Goal: Transaction & Acquisition: Purchase product/service

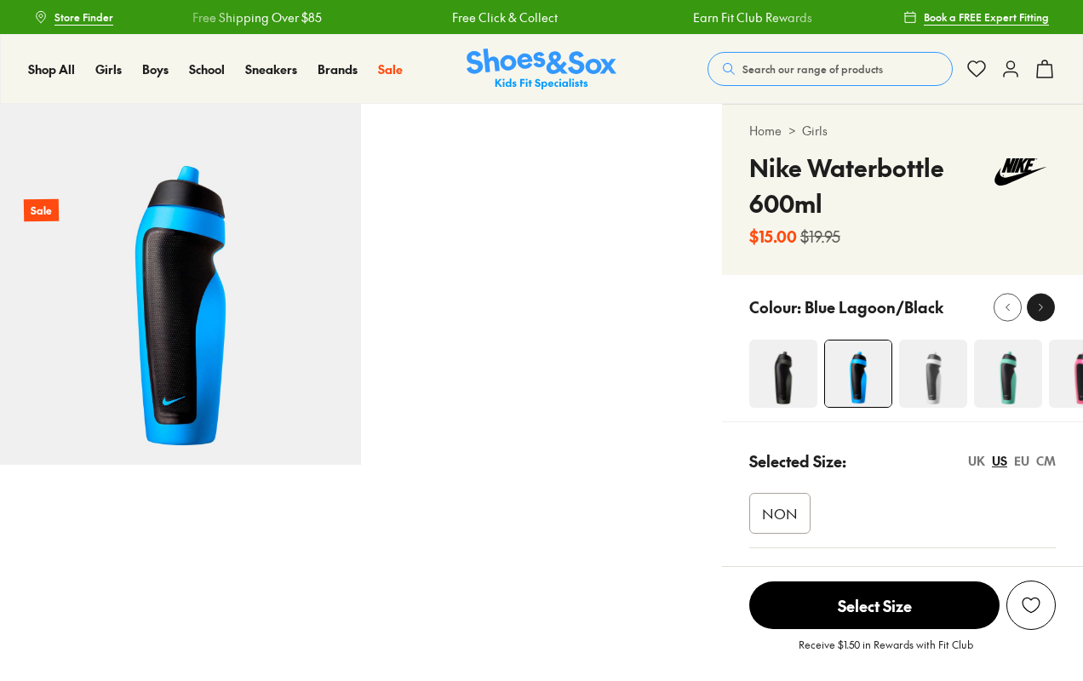
click at [1042, 312] on icon at bounding box center [1040, 306] width 13 height 13
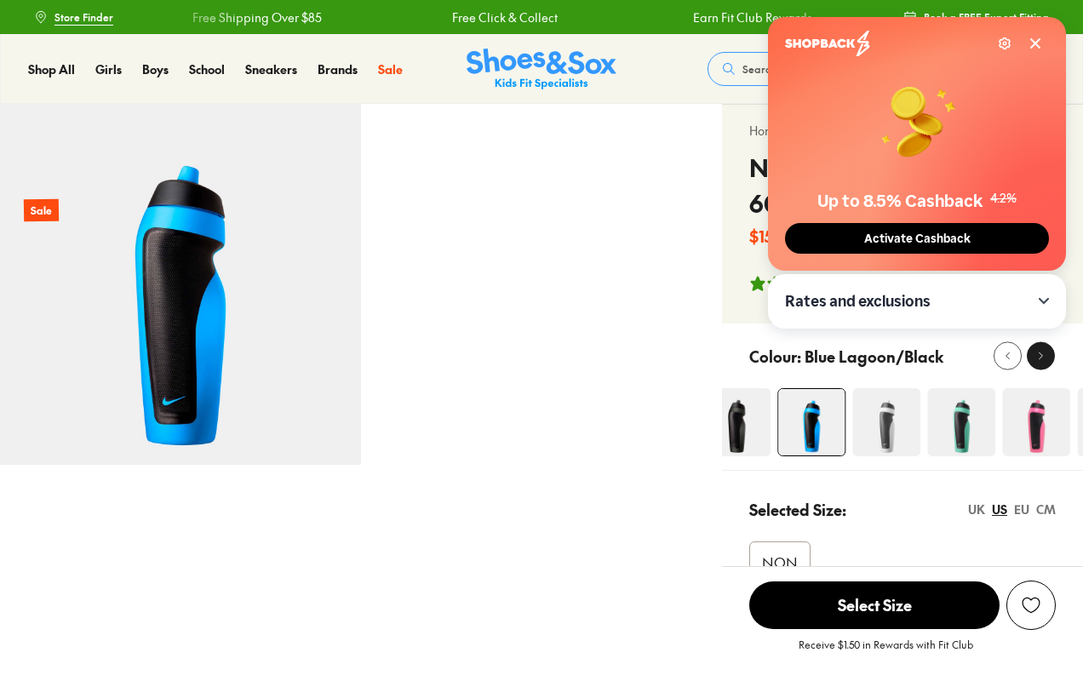
select select "*"
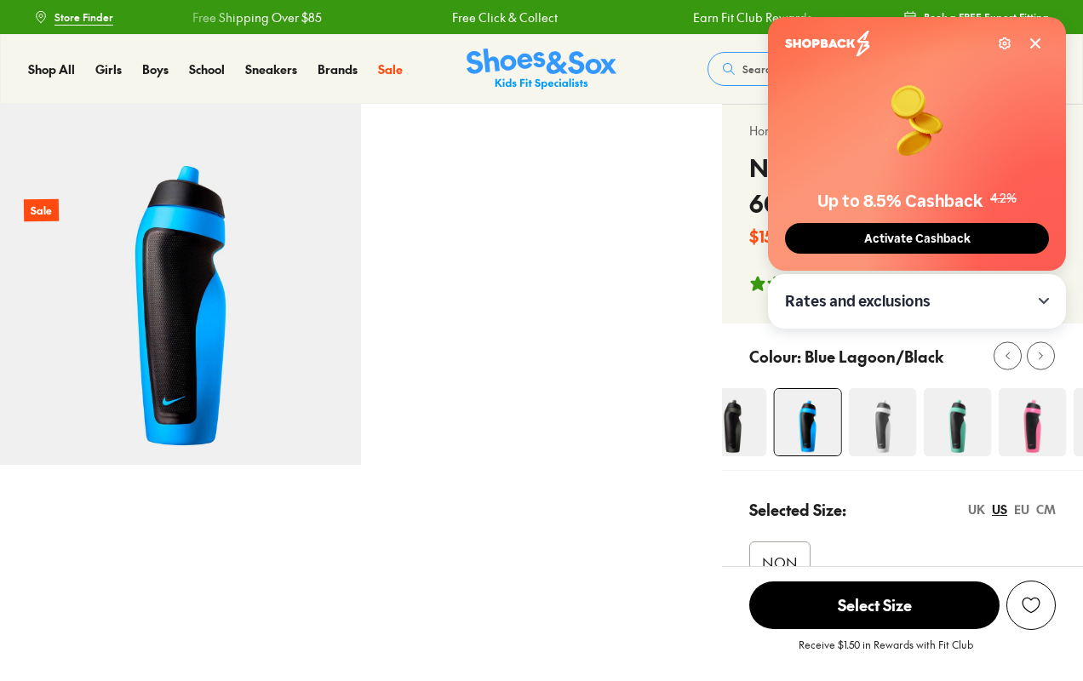
click at [909, 243] on span "Activate Cashback" at bounding box center [917, 239] width 117 height 14
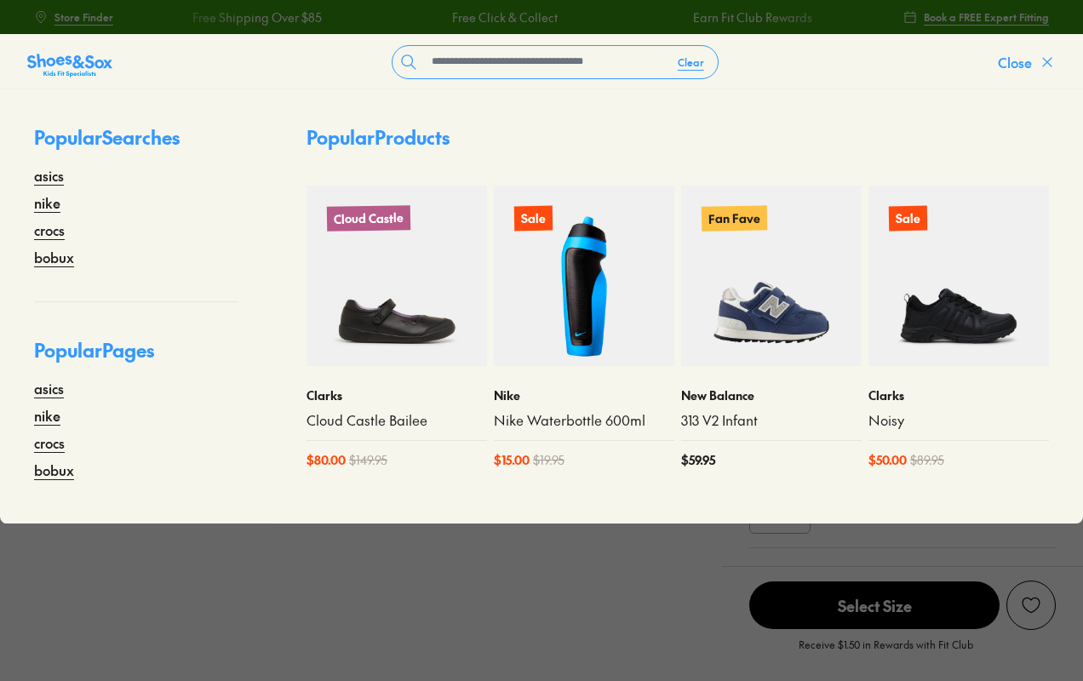
click at [1046, 60] on icon at bounding box center [1047, 62] width 17 height 17
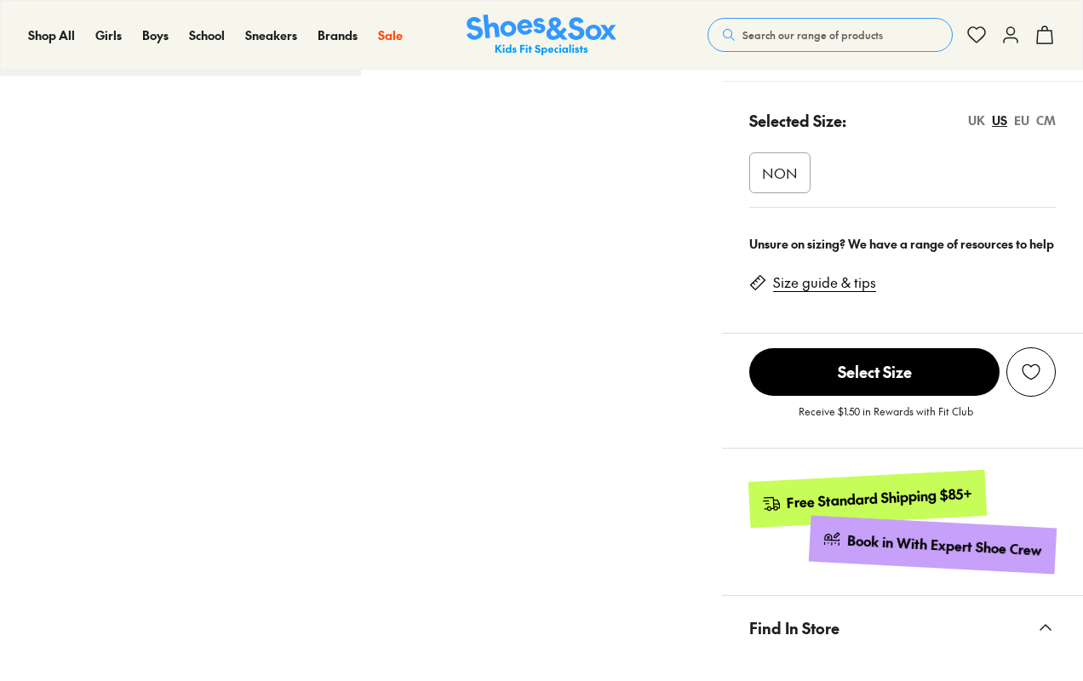
select select "*"
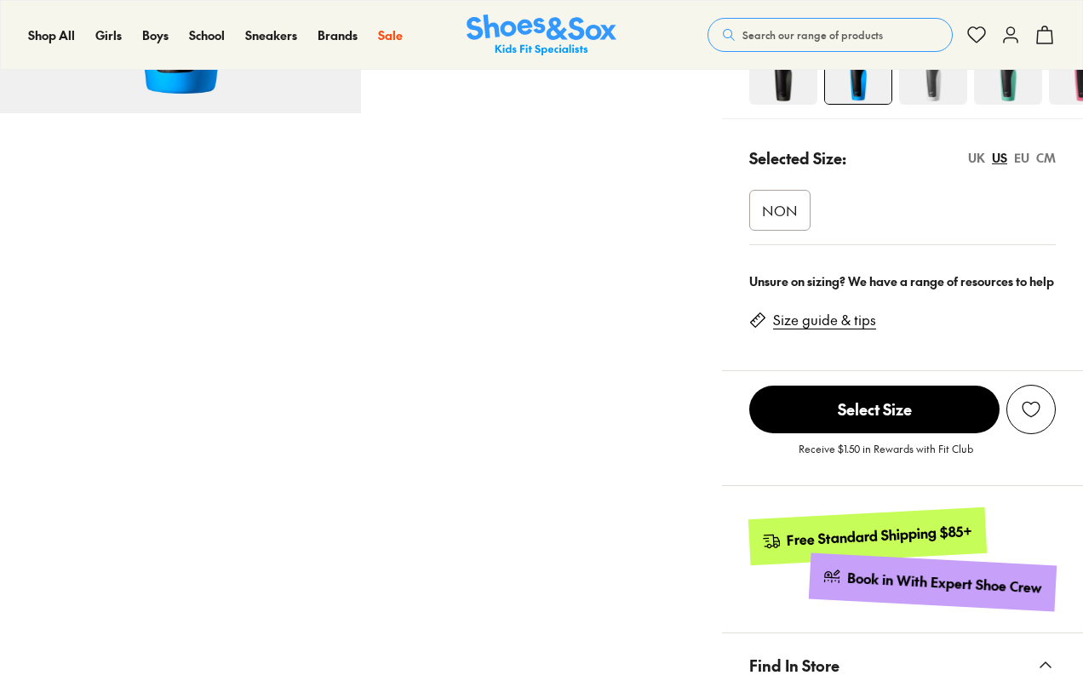
click at [574, 345] on div "Pinch & Zoom (100%) Sale" at bounding box center [361, 394] width 722 height 1284
click at [1037, 39] on use at bounding box center [1044, 34] width 15 height 17
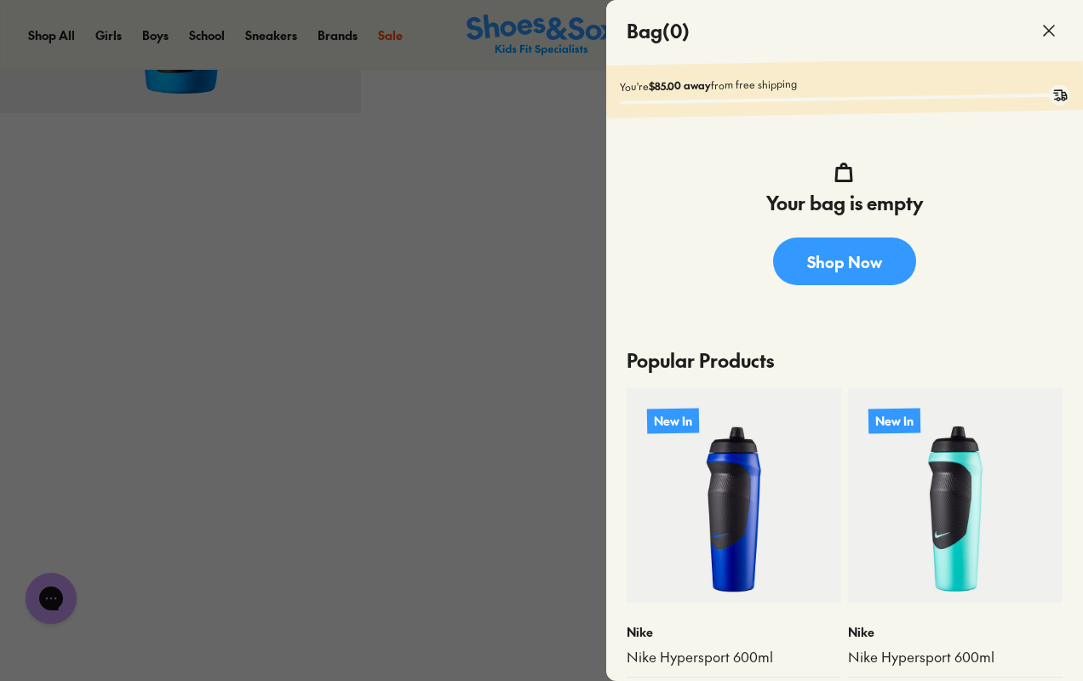
click at [391, 335] on div at bounding box center [541, 340] width 1083 height 681
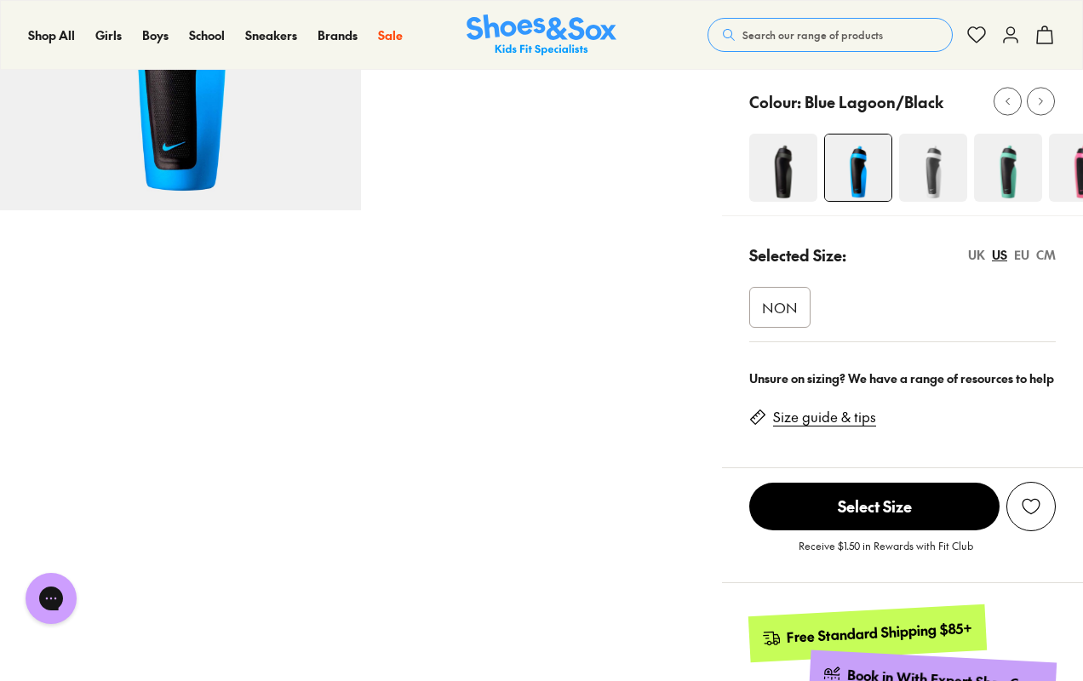
scroll to position [35, 0]
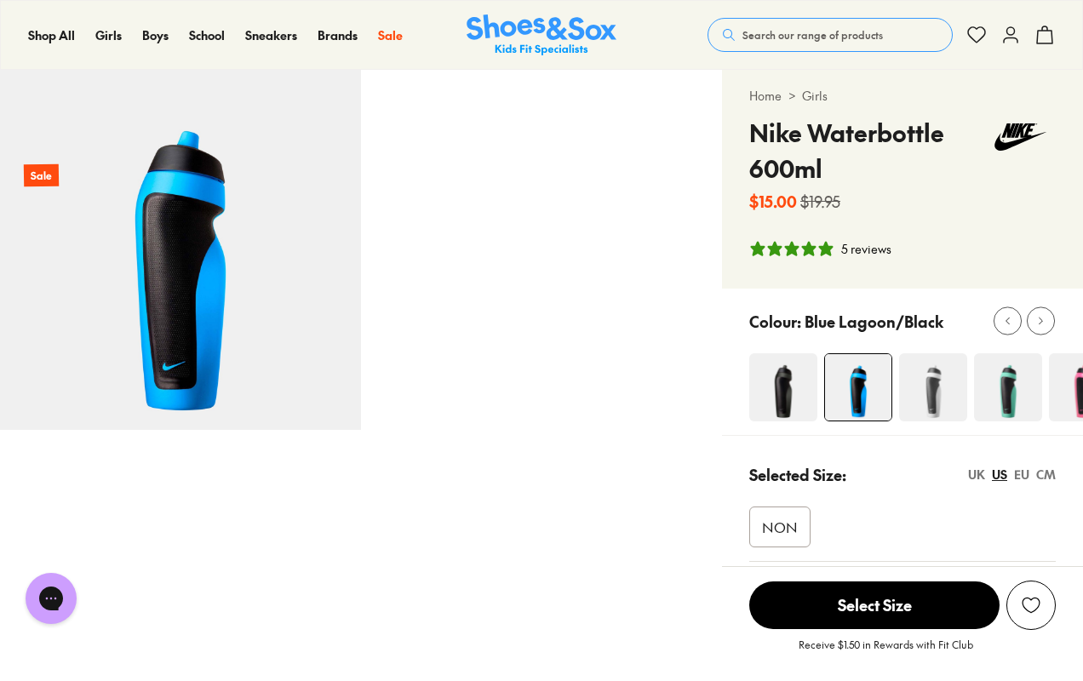
click at [784, 386] on img at bounding box center [783, 387] width 68 height 68
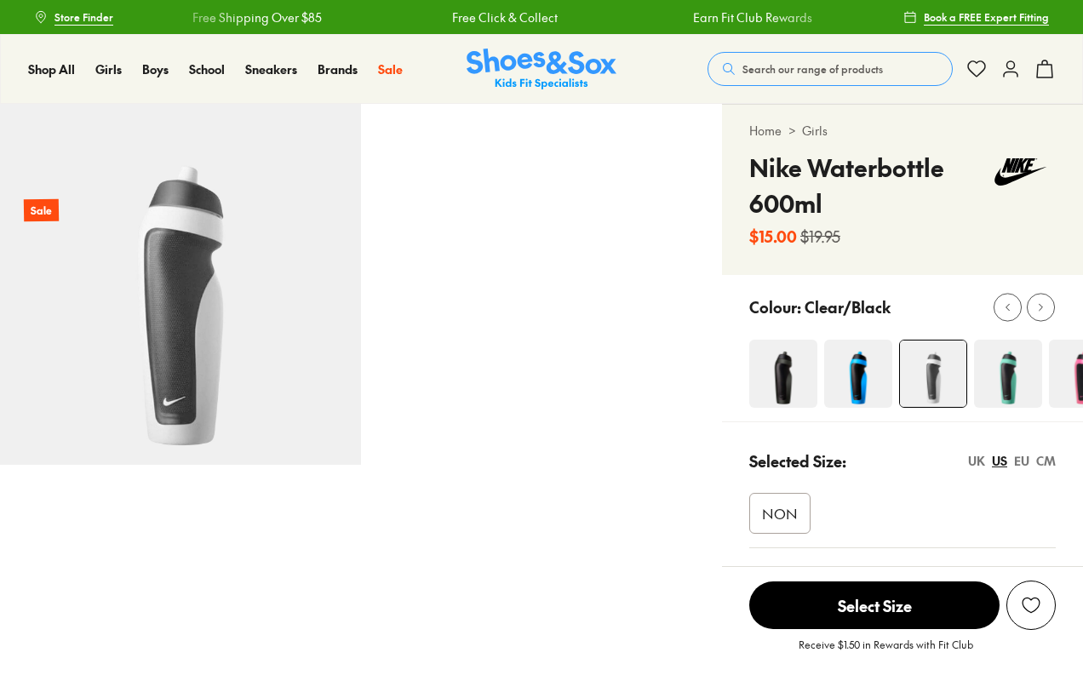
select select "*"
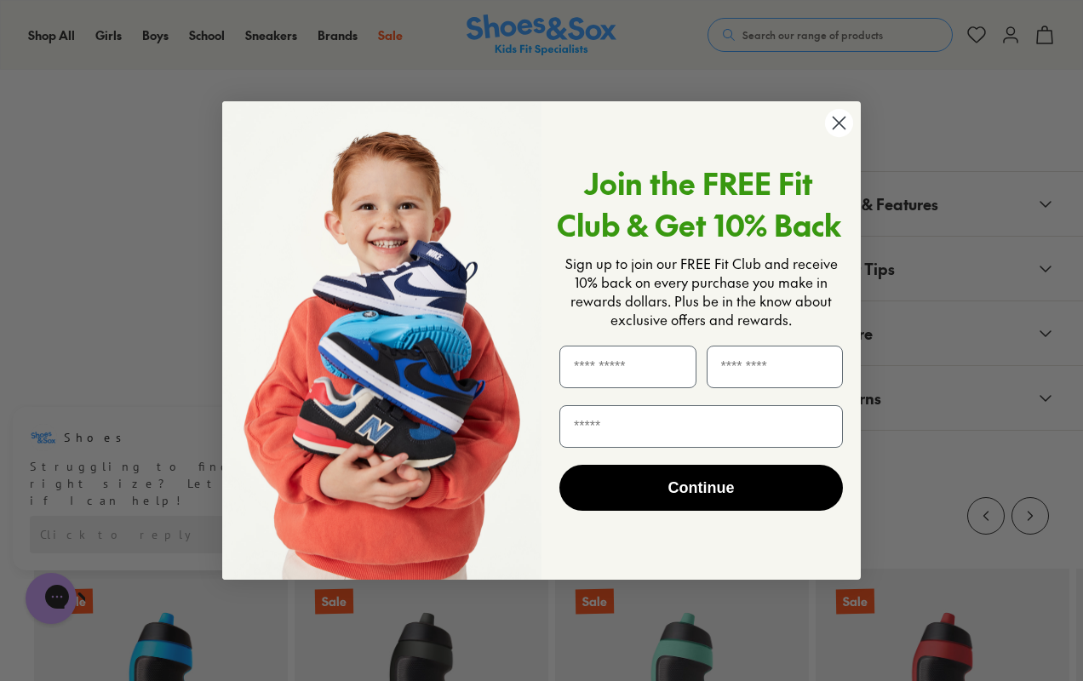
scroll to position [890, 0]
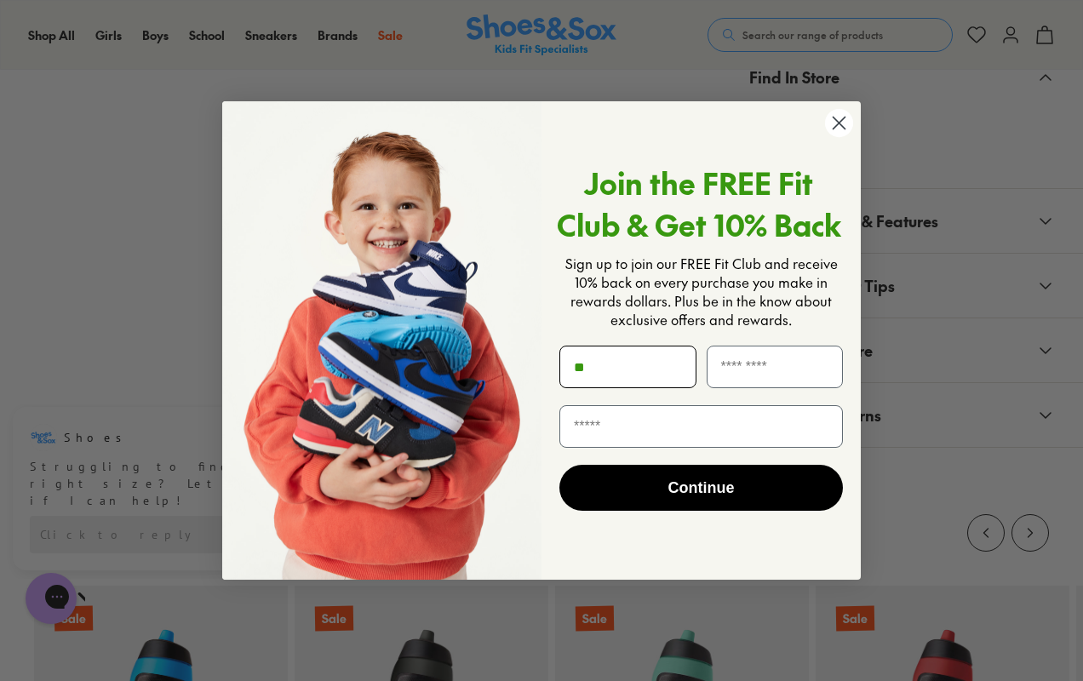
type input "*"
click at [837, 119] on circle "Close dialog" at bounding box center [839, 123] width 28 height 28
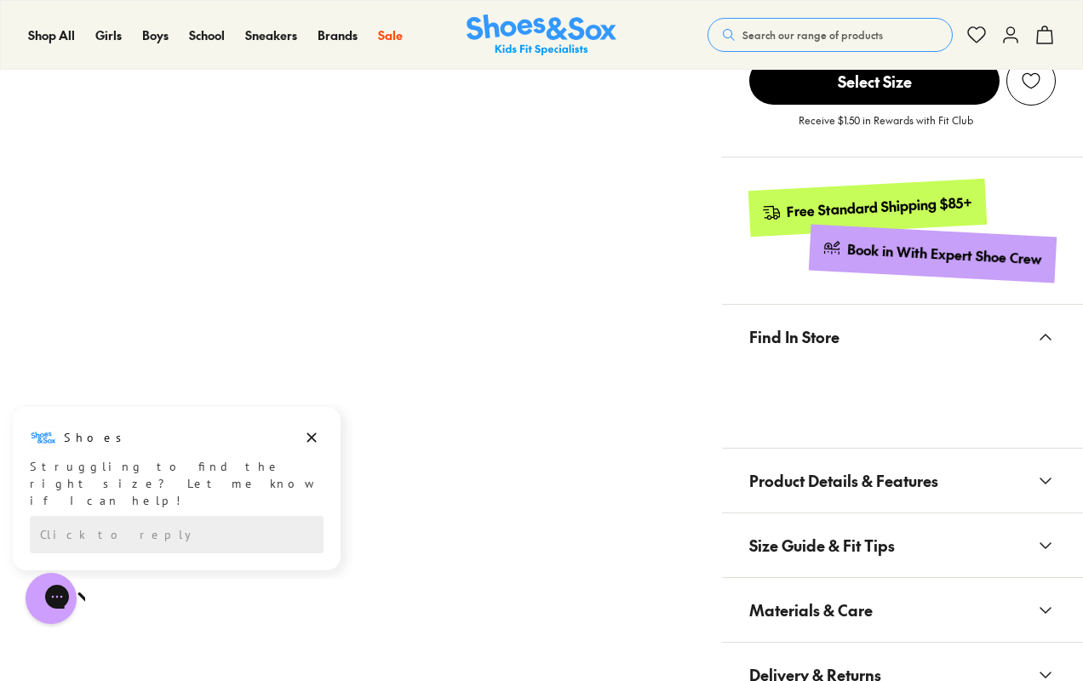
scroll to position [392, 0]
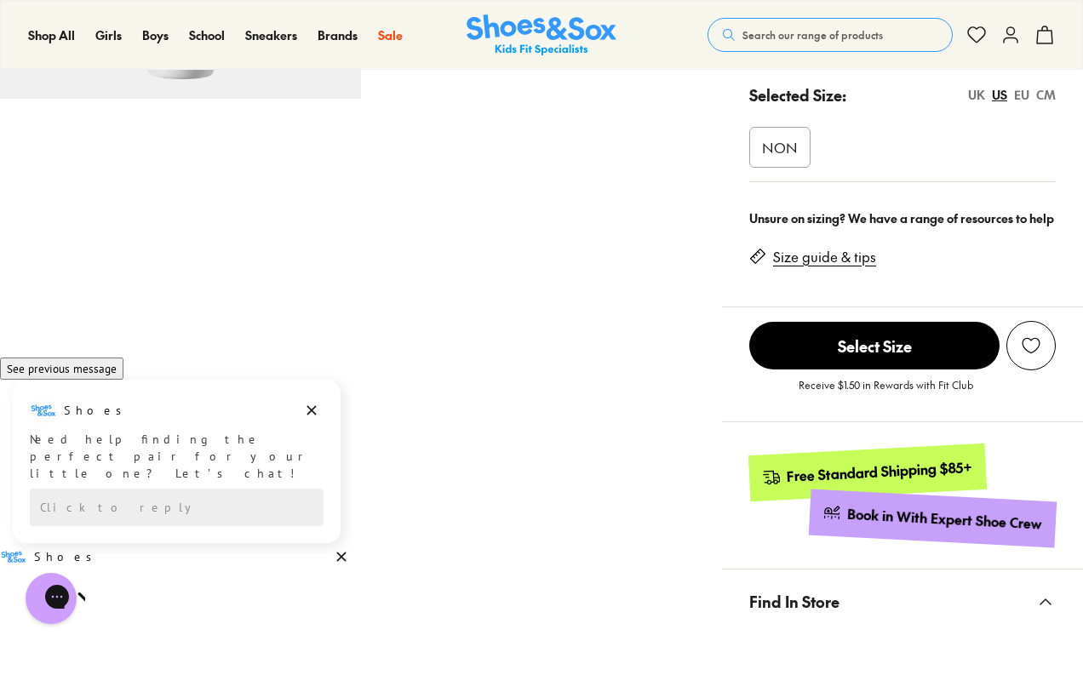
click at [838, 340] on span "Select Size" at bounding box center [874, 346] width 250 height 48
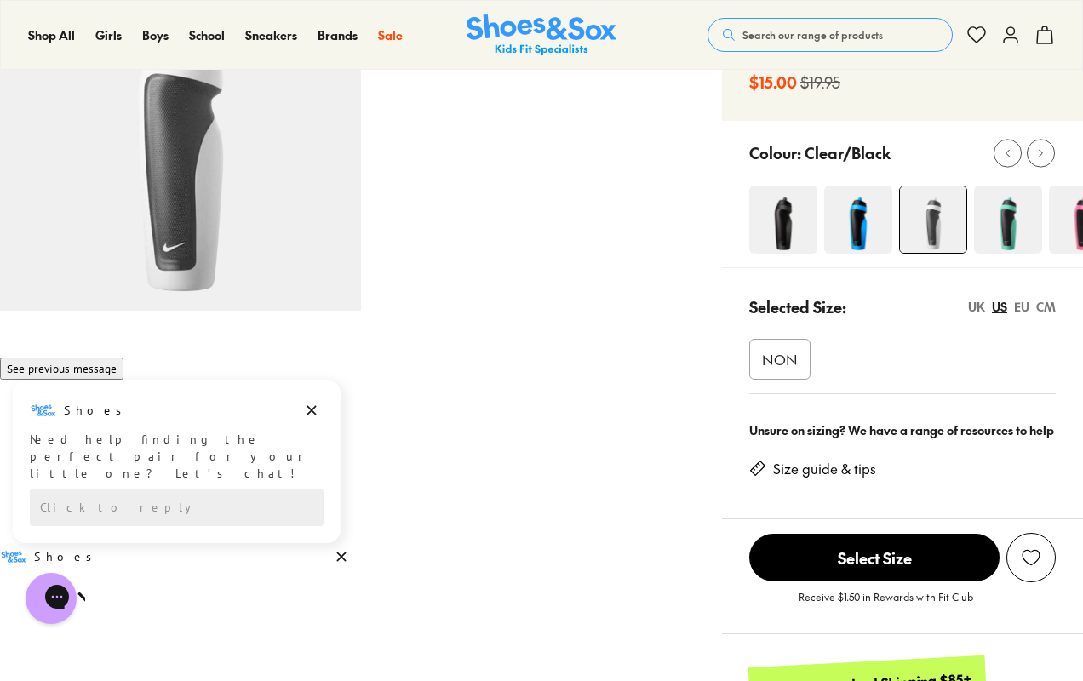
scroll to position [148, 0]
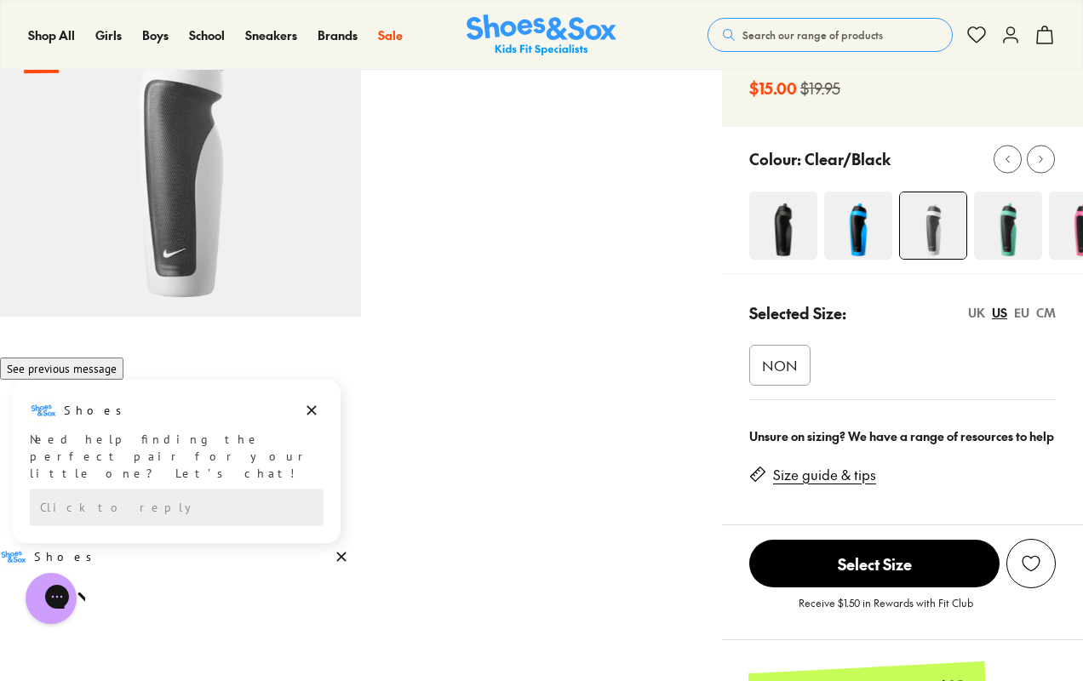
click at [925, 218] on img at bounding box center [933, 225] width 66 height 66
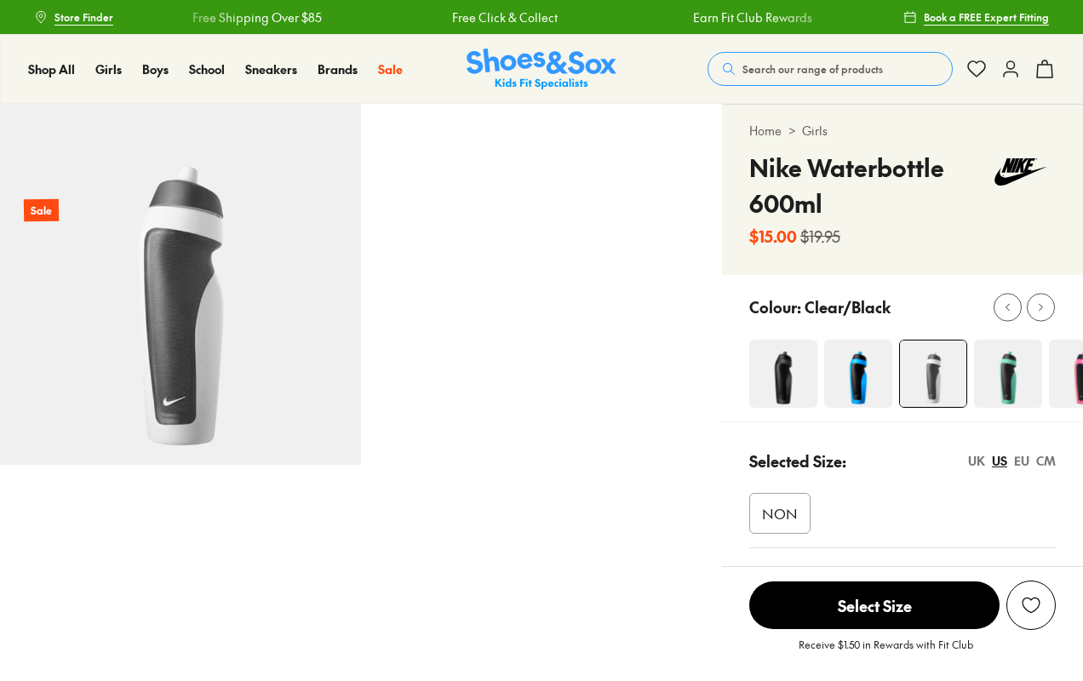
select select "*"
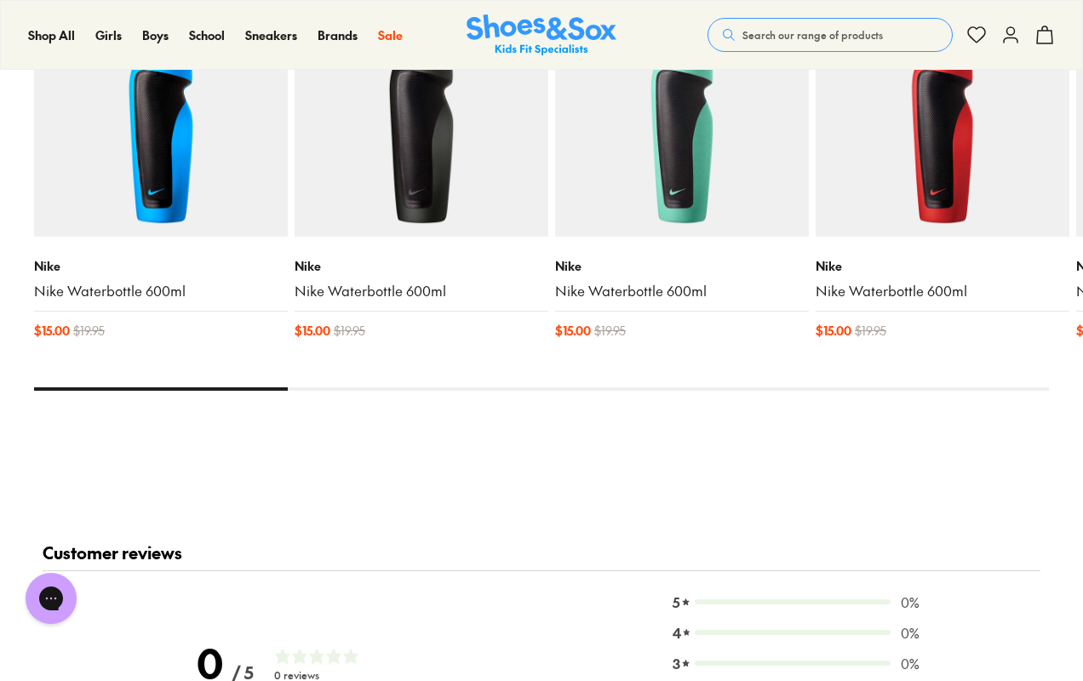
scroll to position [1195, 0]
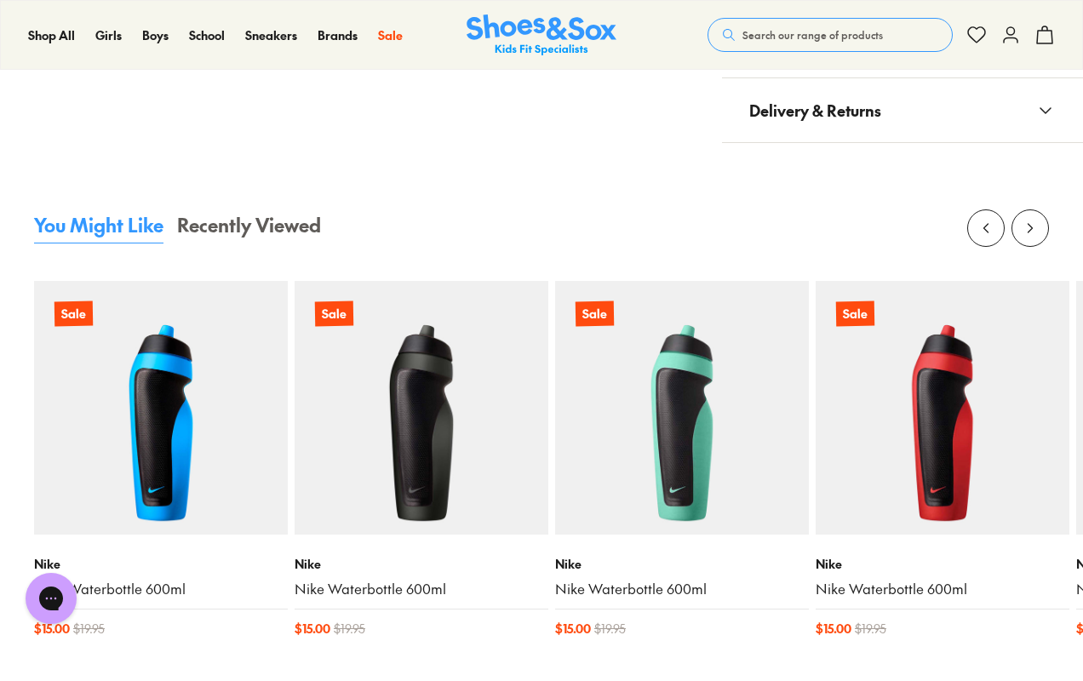
click at [932, 416] on img at bounding box center [943, 408] width 254 height 254
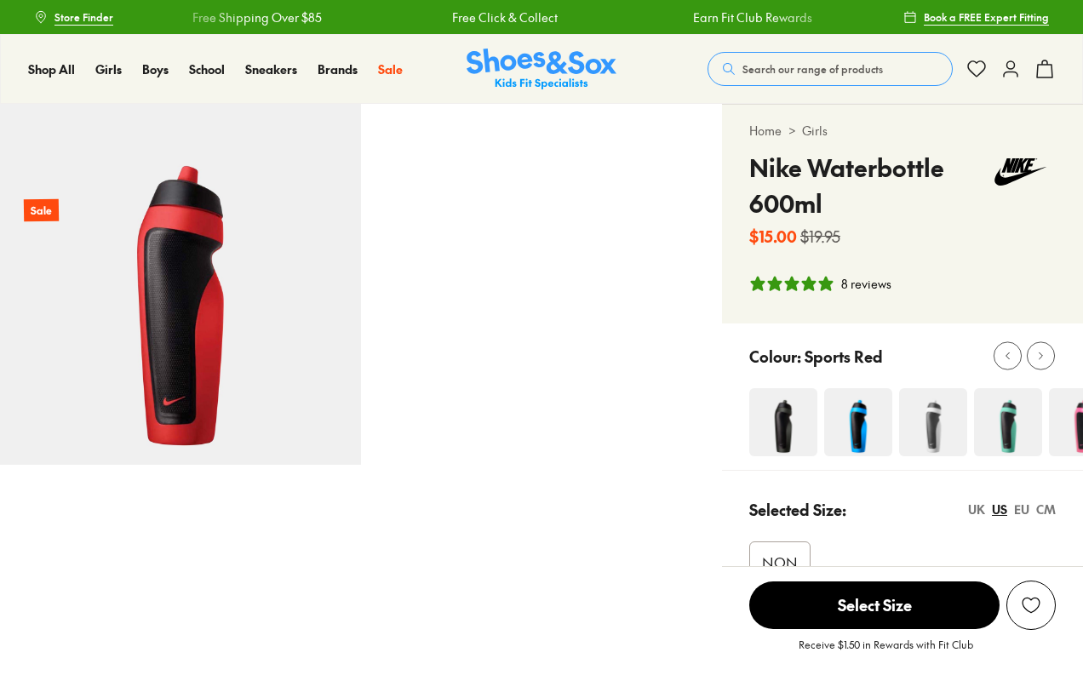
select select "*"
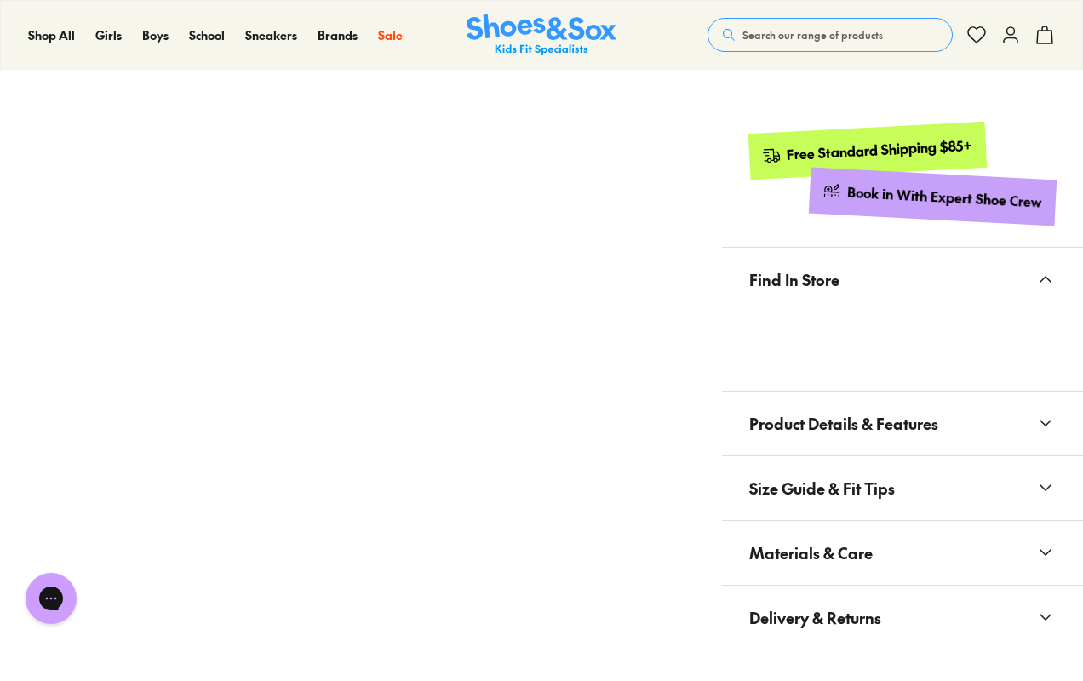
scroll to position [741, 0]
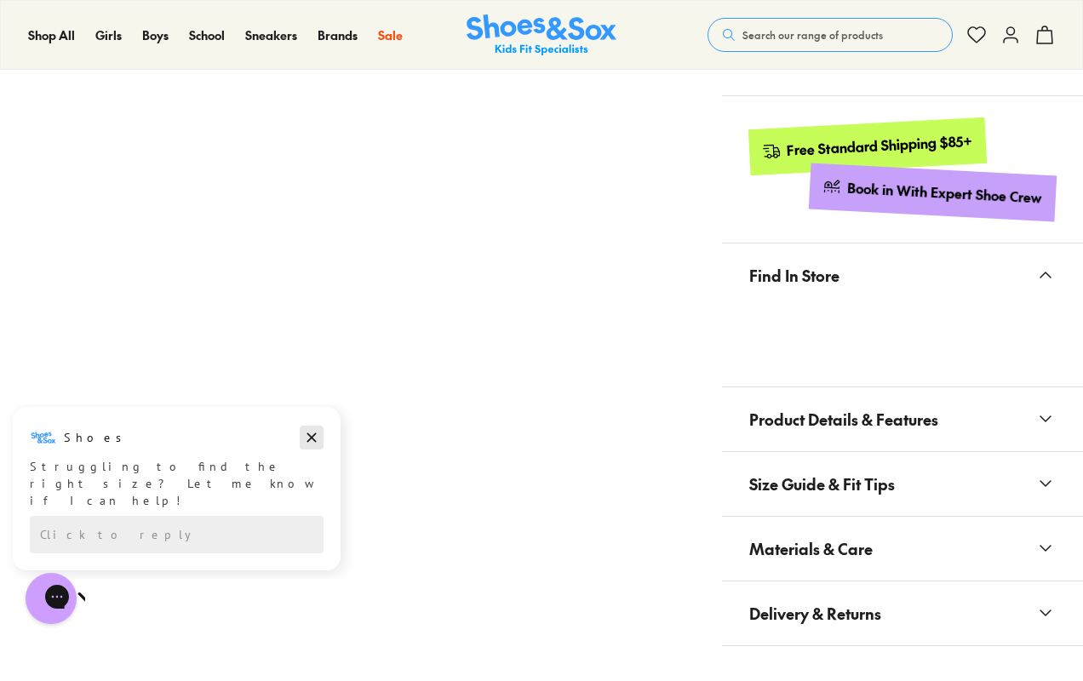
click at [304, 434] on icon "Dismiss campaign" at bounding box center [311, 437] width 17 height 20
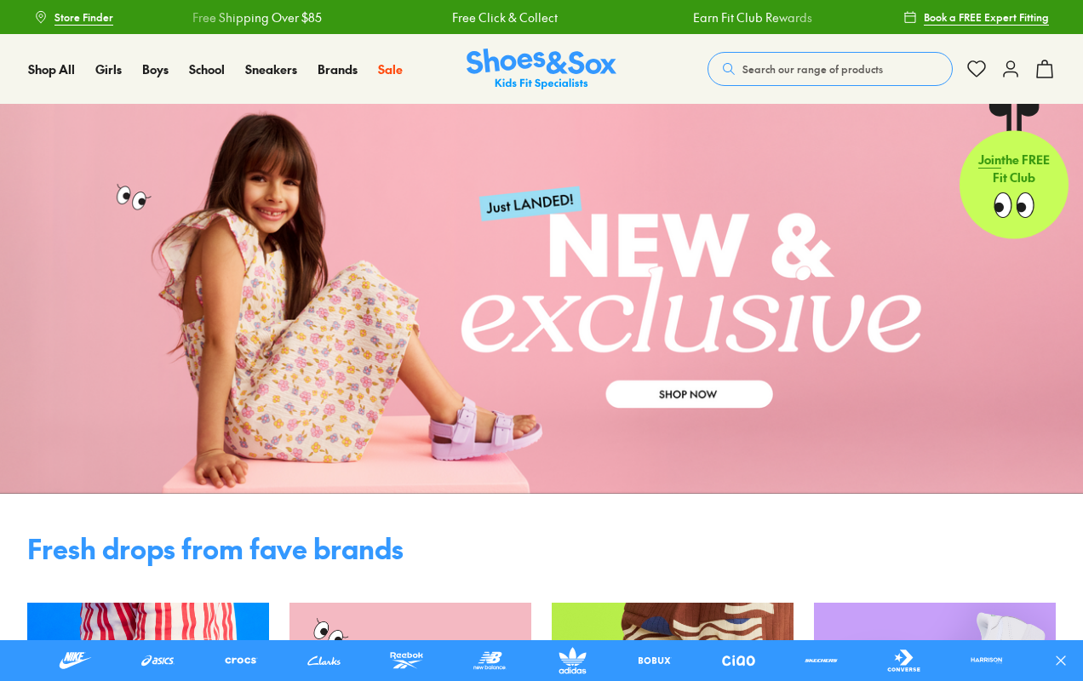
click at [794, 70] on span "Search our range of products" at bounding box center [812, 68] width 140 height 15
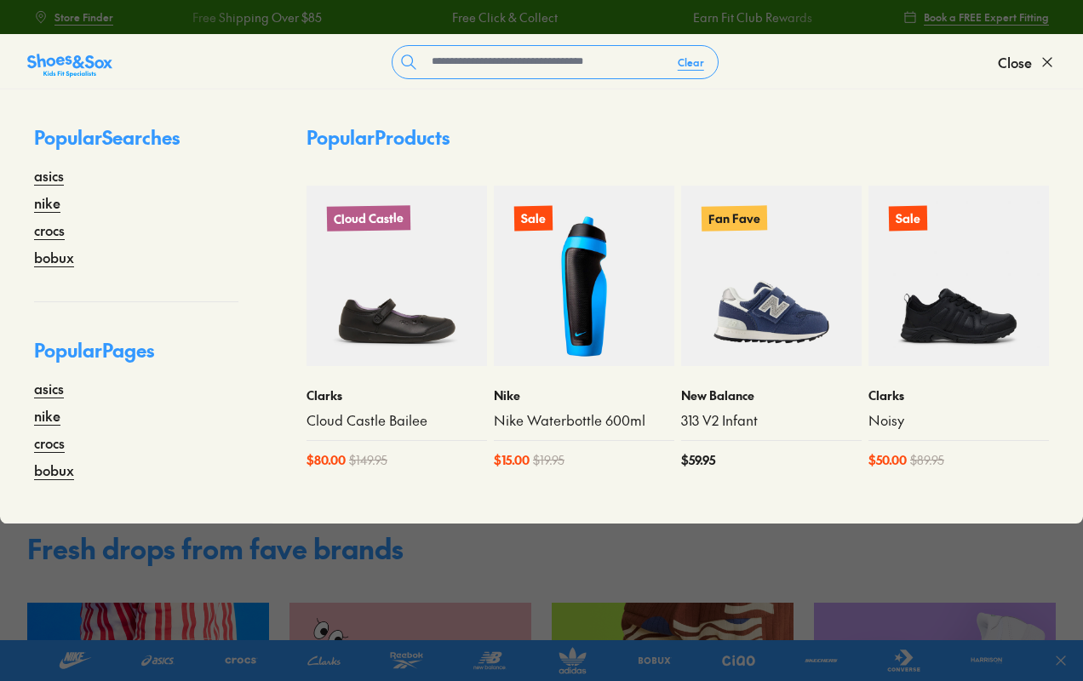
click at [573, 288] on img at bounding box center [584, 276] width 180 height 180
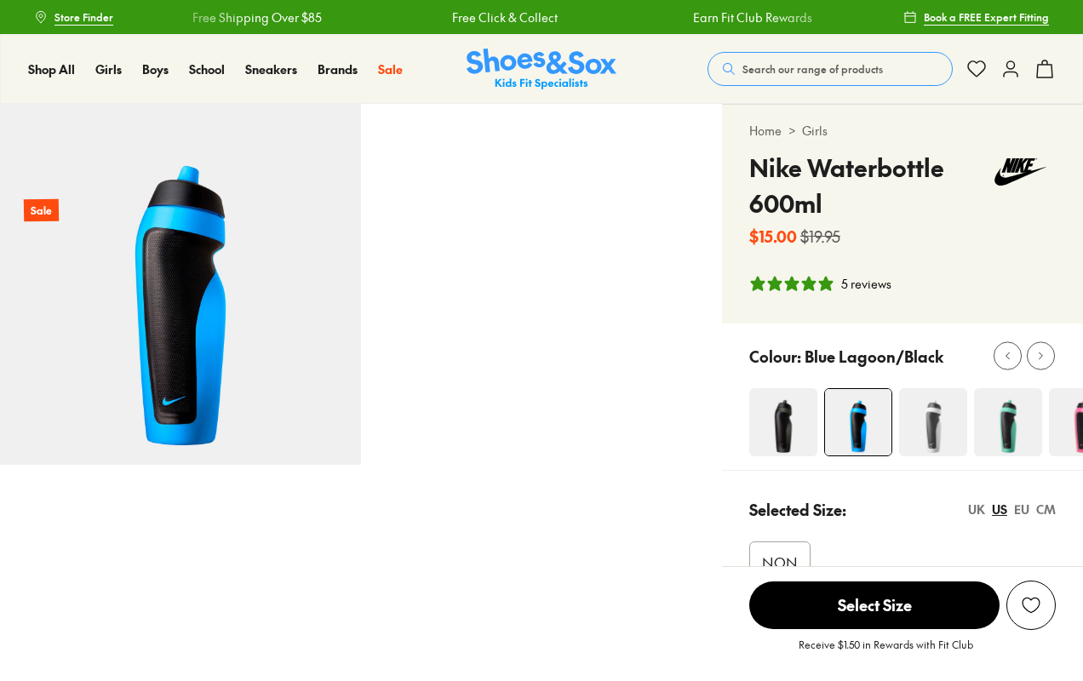
select select "*"
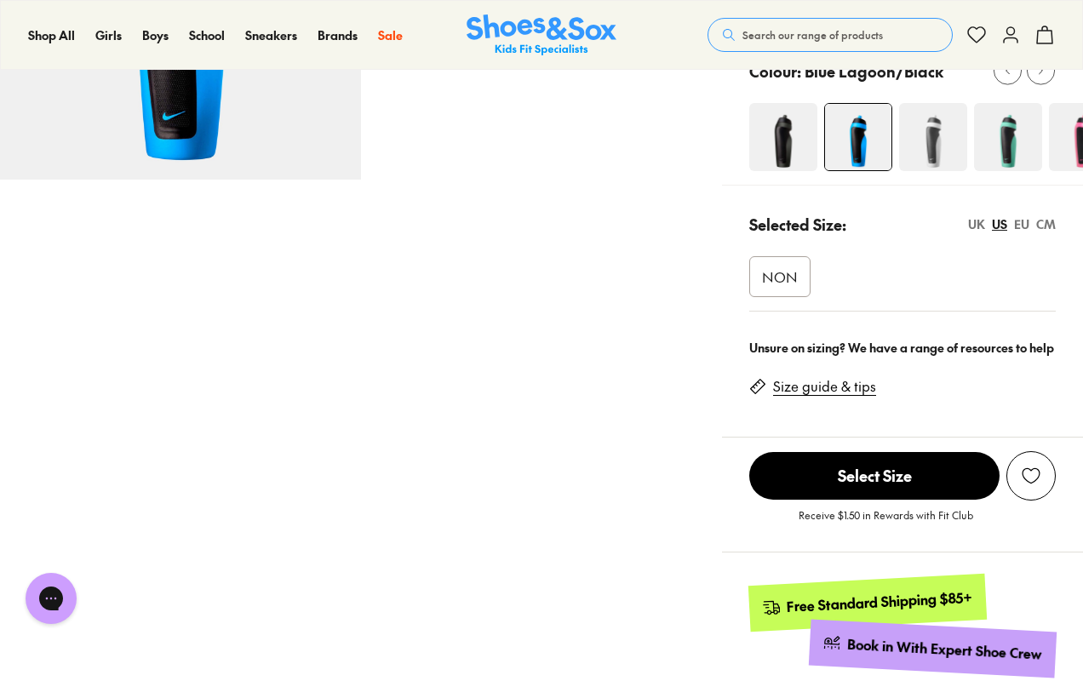
click at [783, 267] on span "NON" at bounding box center [780, 276] width 36 height 20
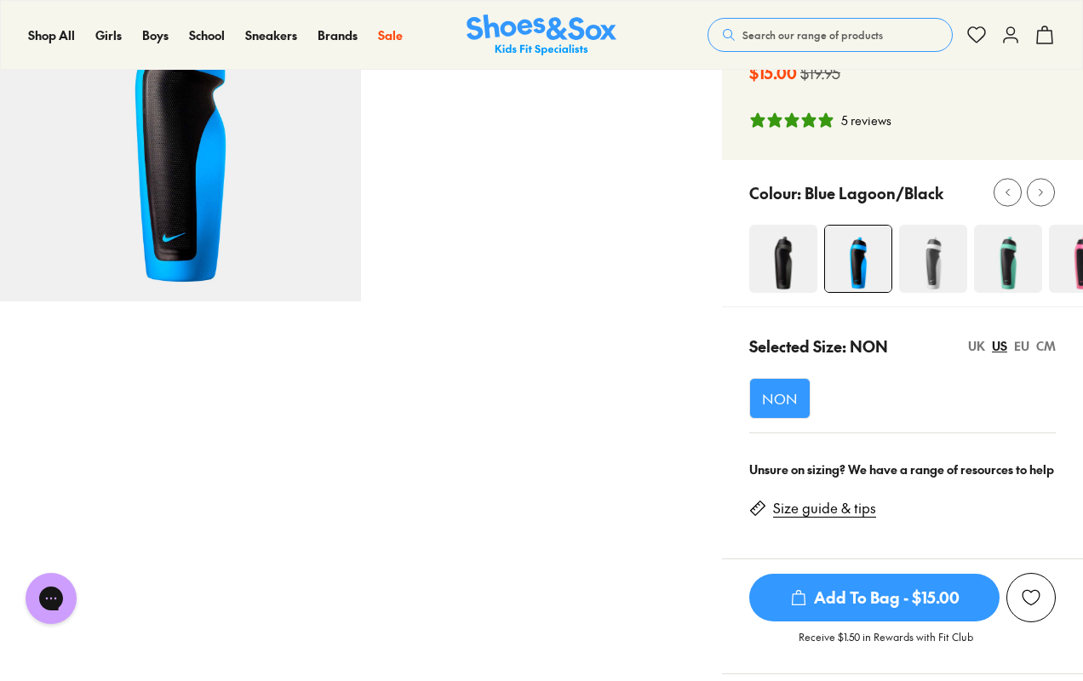
scroll to position [137, 0]
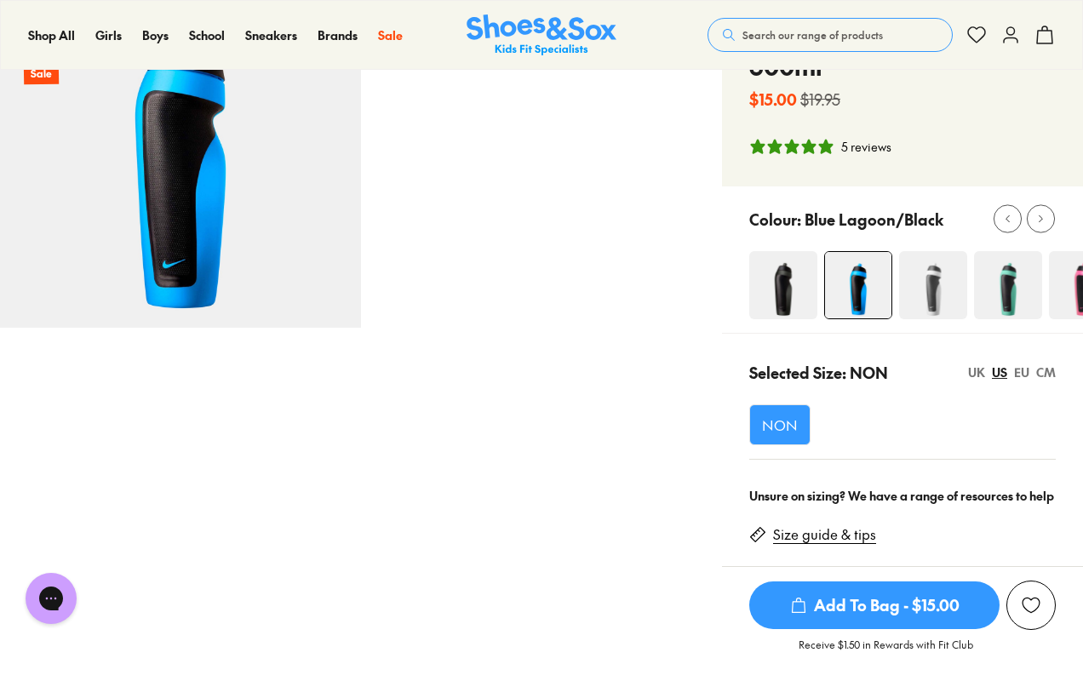
click at [913, 615] on span "Add To Bag - $15.00" at bounding box center [874, 605] width 250 height 48
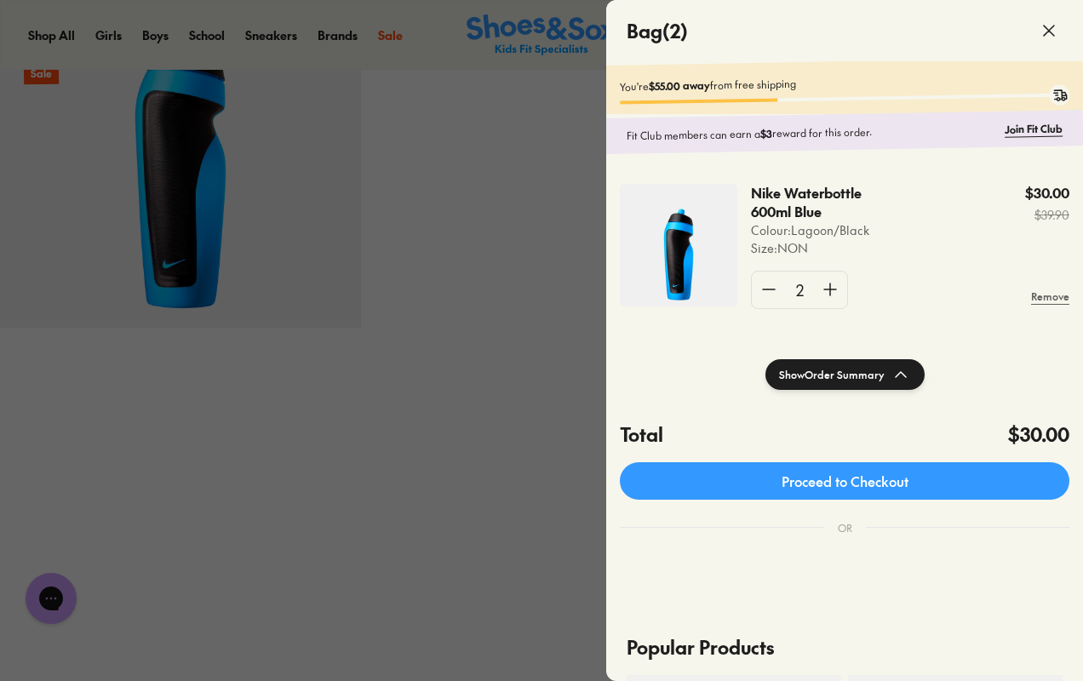
click at [1050, 32] on use at bounding box center [1049, 31] width 10 height 10
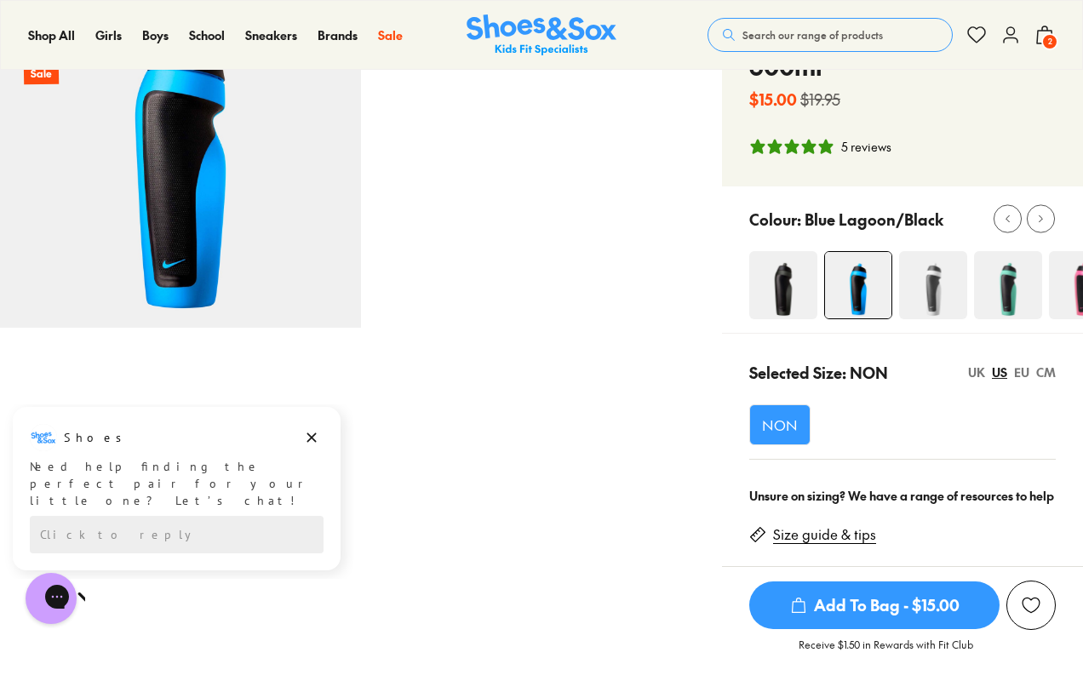
click at [783, 291] on img at bounding box center [783, 285] width 68 height 68
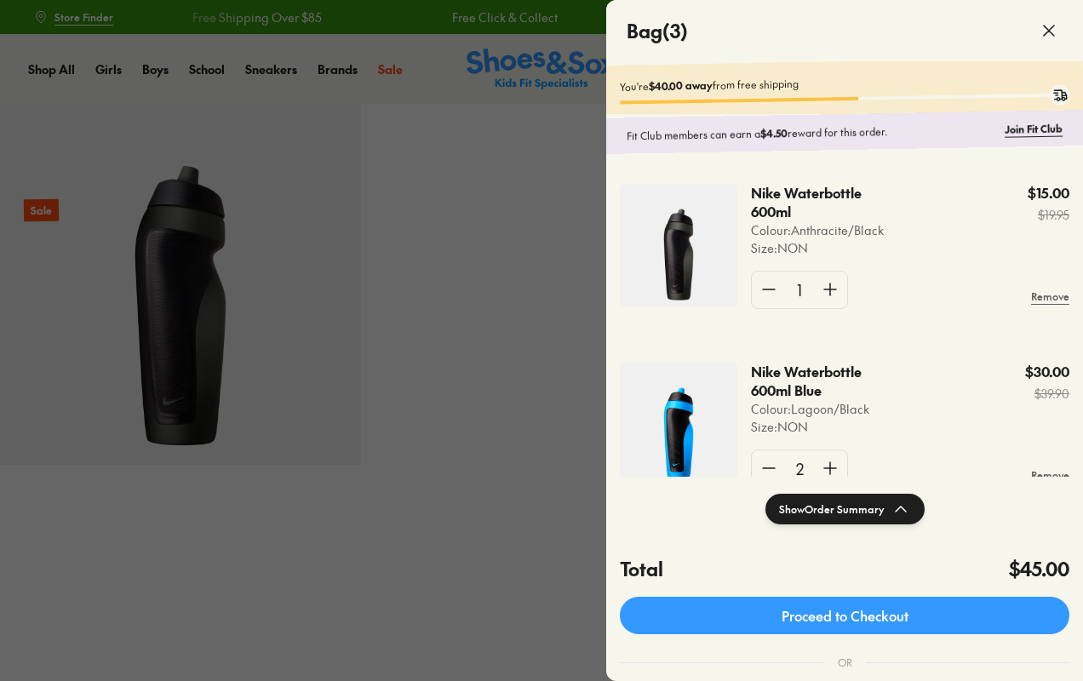
select select "*"
click at [486, 278] on div at bounding box center [541, 340] width 1083 height 681
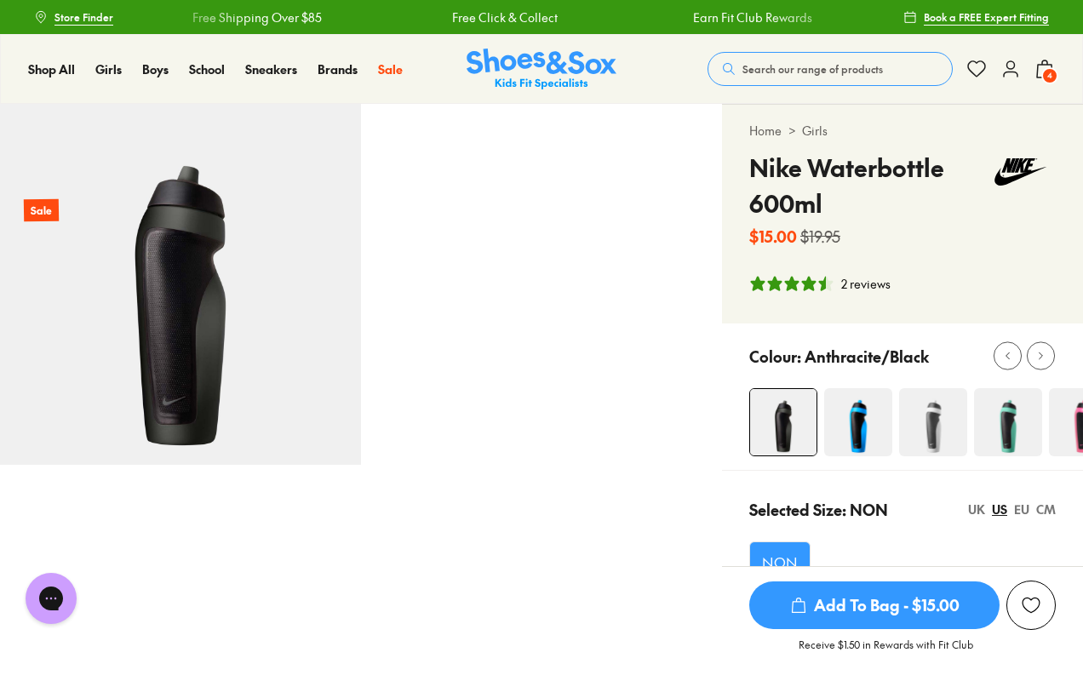
click at [930, 429] on img at bounding box center [933, 422] width 68 height 68
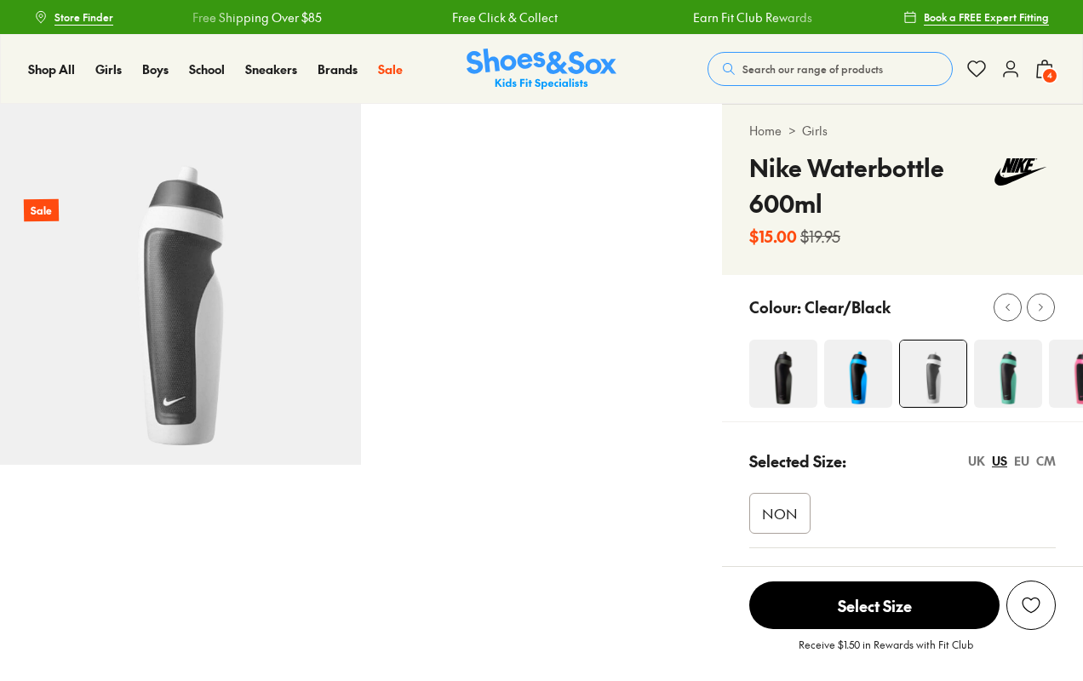
click at [763, 518] on span "NON" at bounding box center [780, 513] width 36 height 20
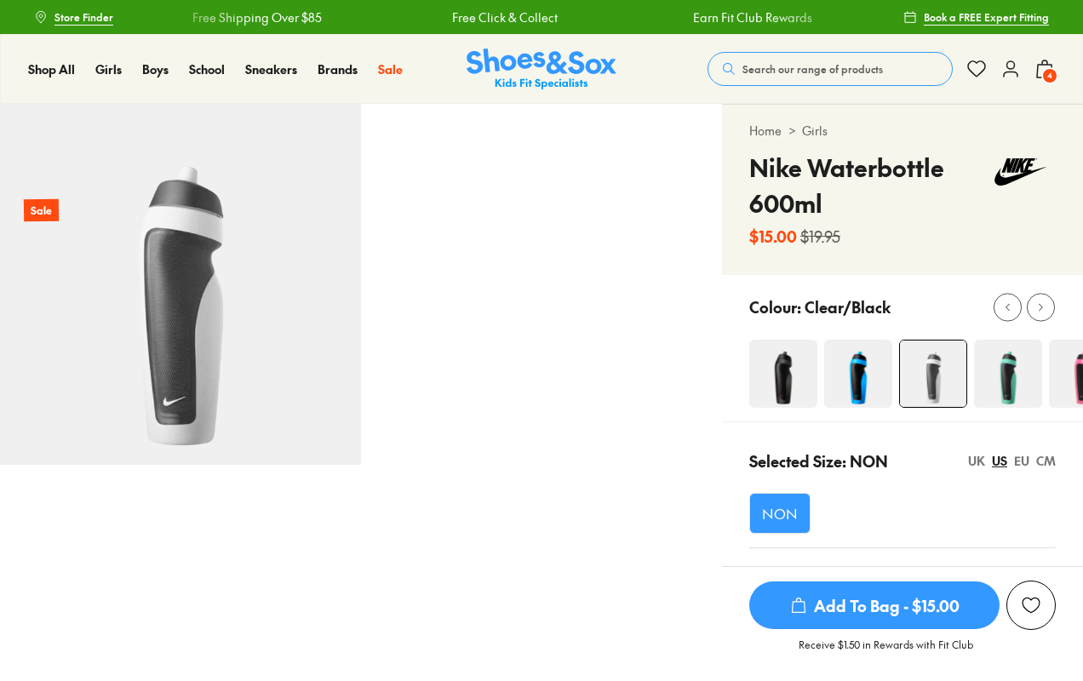
select select "*"
click at [890, 608] on span "Add To Bag - $15.00" at bounding box center [874, 605] width 250 height 48
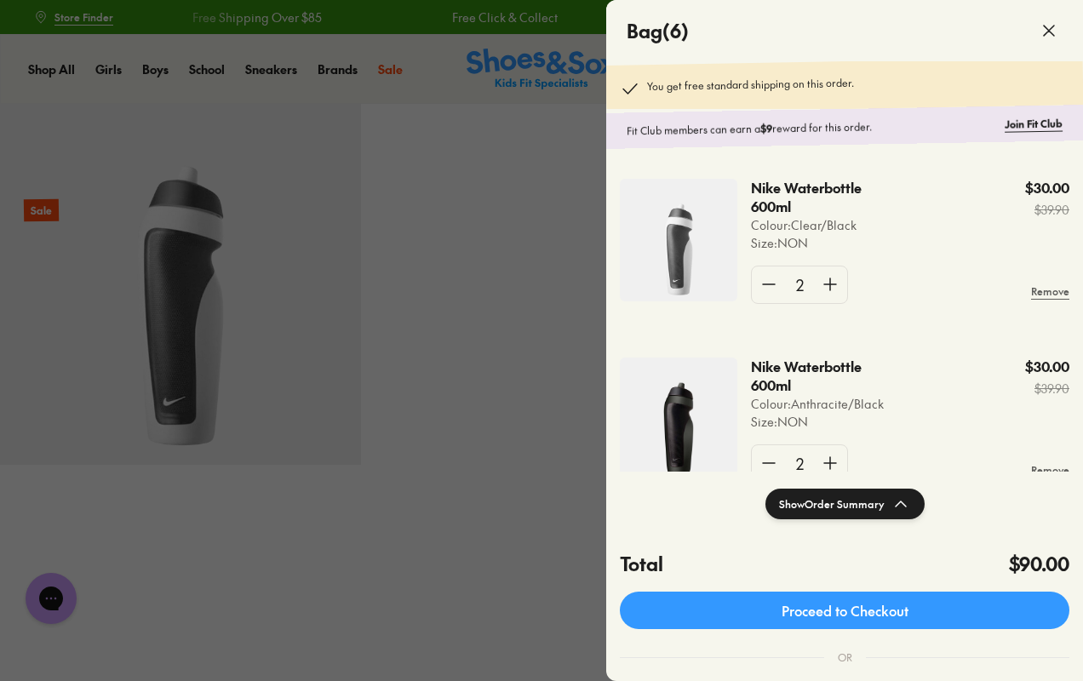
click at [1048, 34] on icon at bounding box center [1049, 30] width 20 height 20
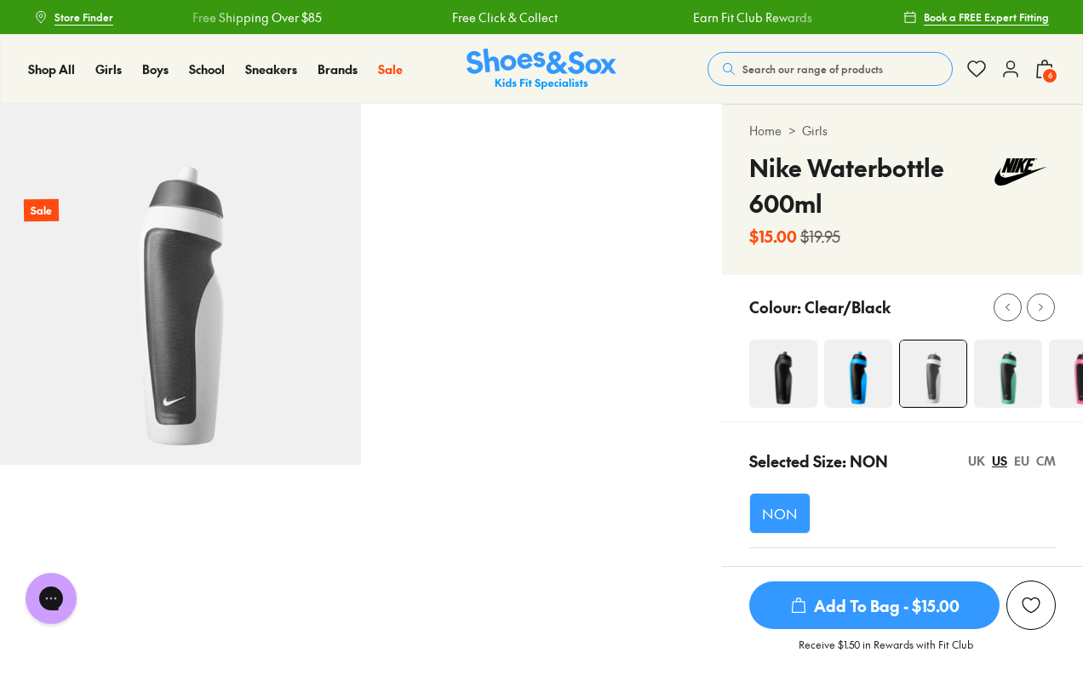
click at [1009, 378] on img at bounding box center [1008, 374] width 68 height 68
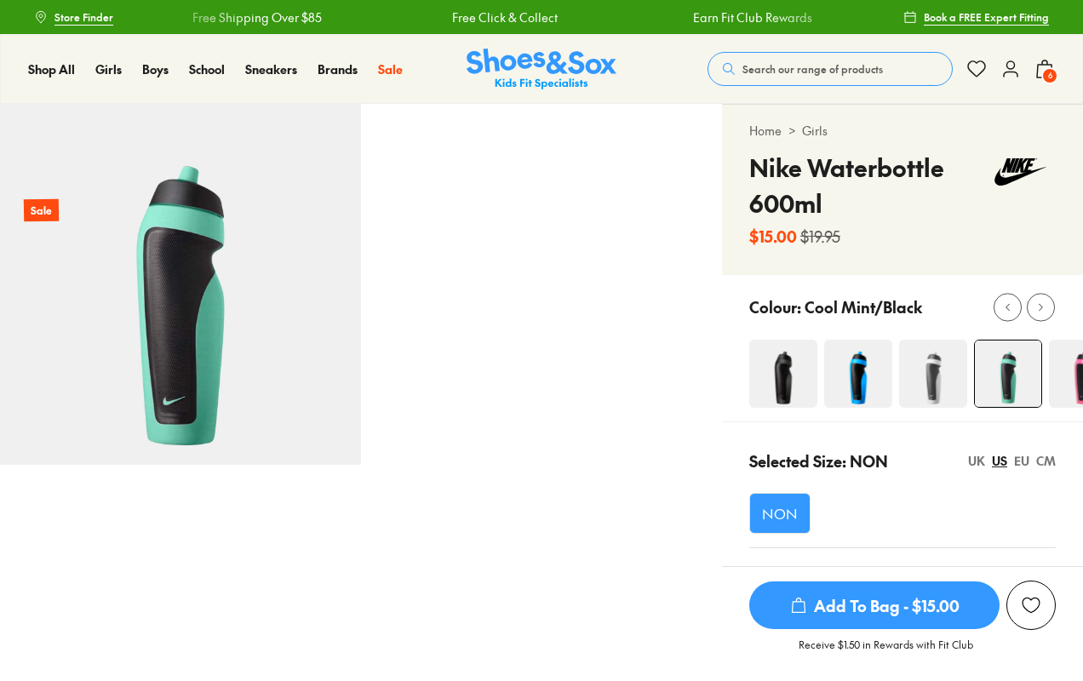
click at [885, 593] on span "Add To Bag - $15.00" at bounding box center [874, 605] width 250 height 48
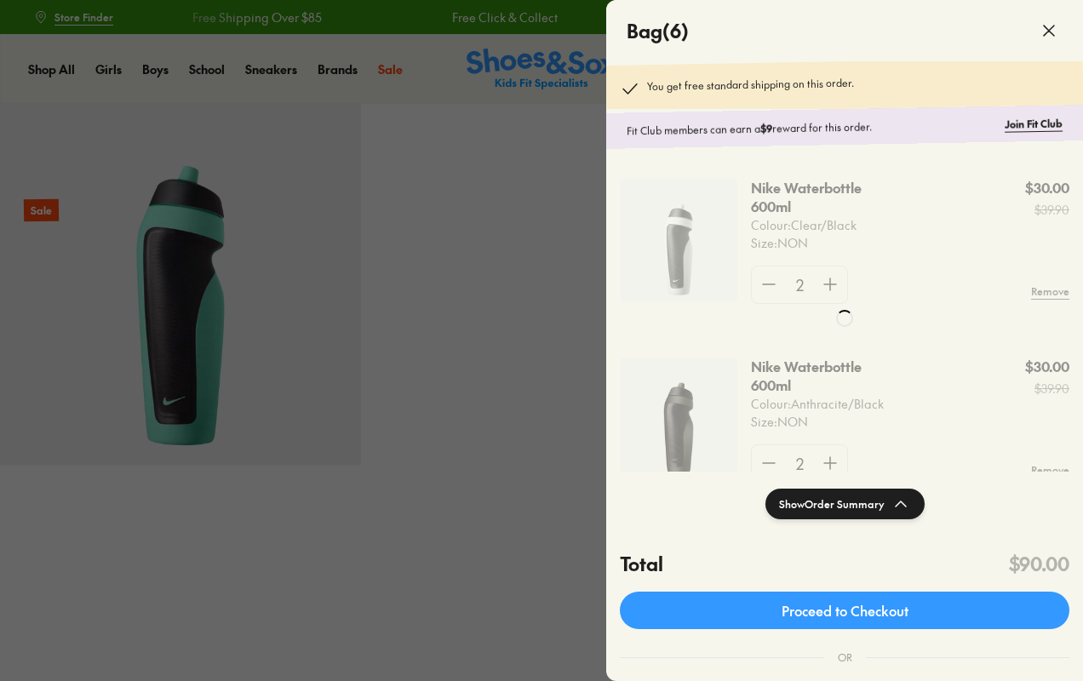
select select "*"
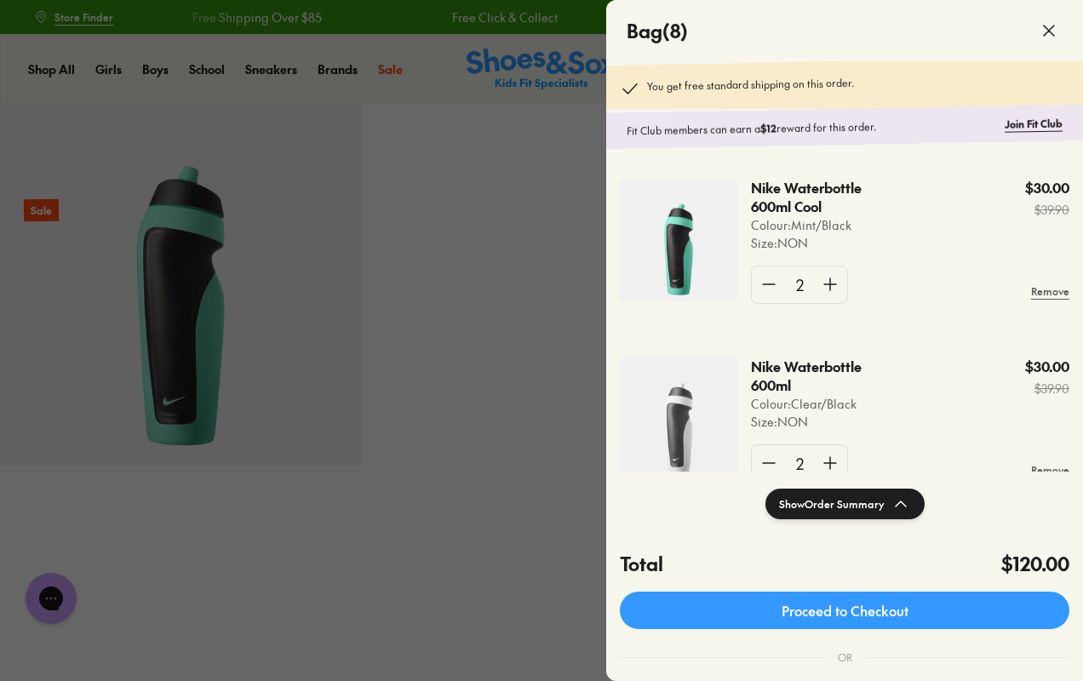
click at [524, 249] on div at bounding box center [541, 340] width 1083 height 681
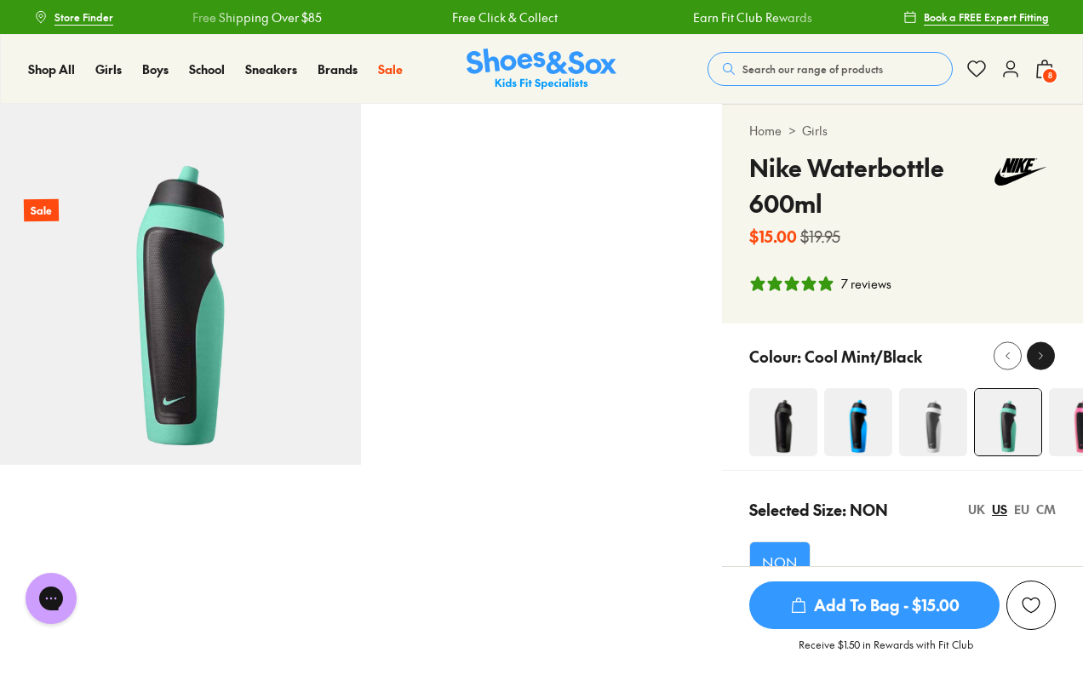
click at [1036, 358] on icon at bounding box center [1040, 356] width 13 height 13
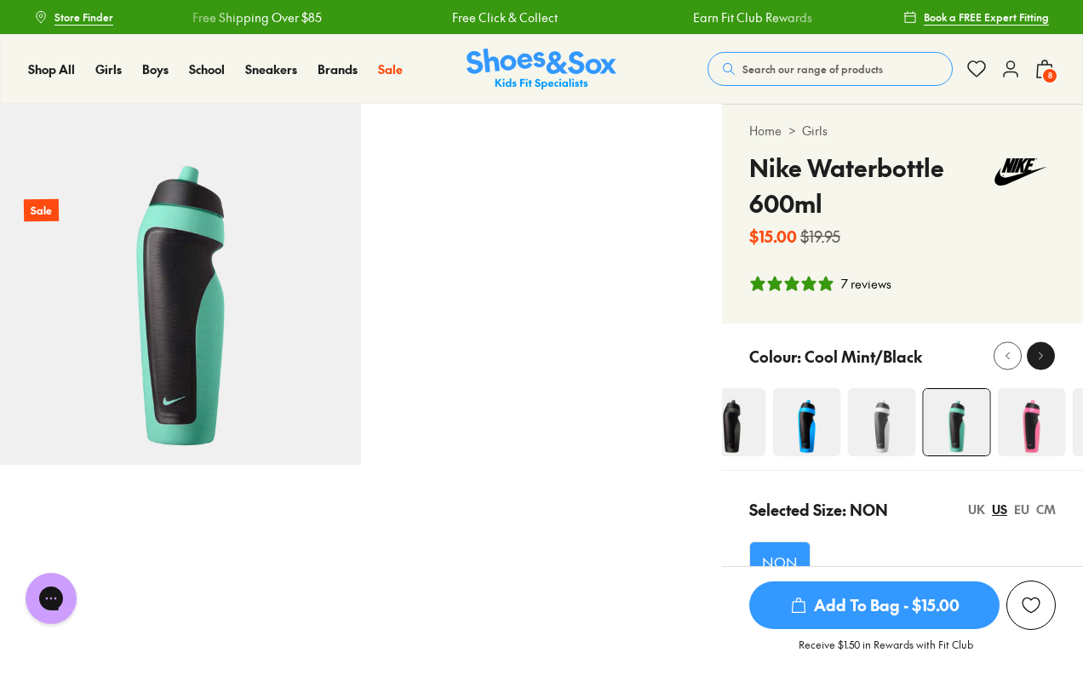
click at [1036, 358] on icon at bounding box center [1040, 356] width 13 height 13
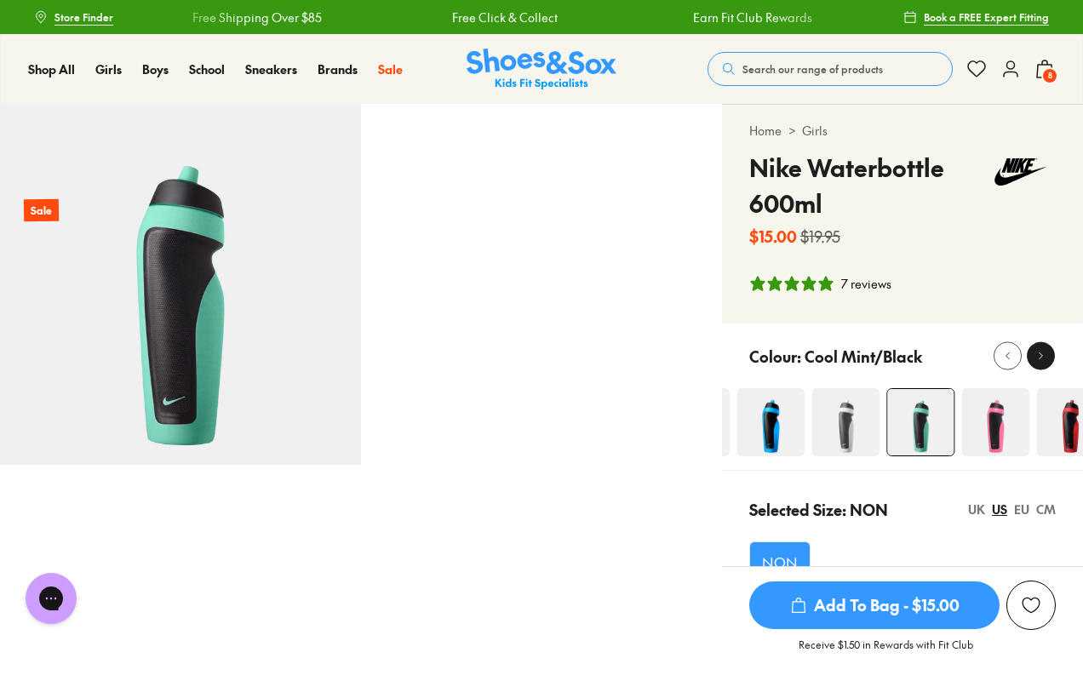
click at [1036, 358] on icon at bounding box center [1040, 356] width 13 height 13
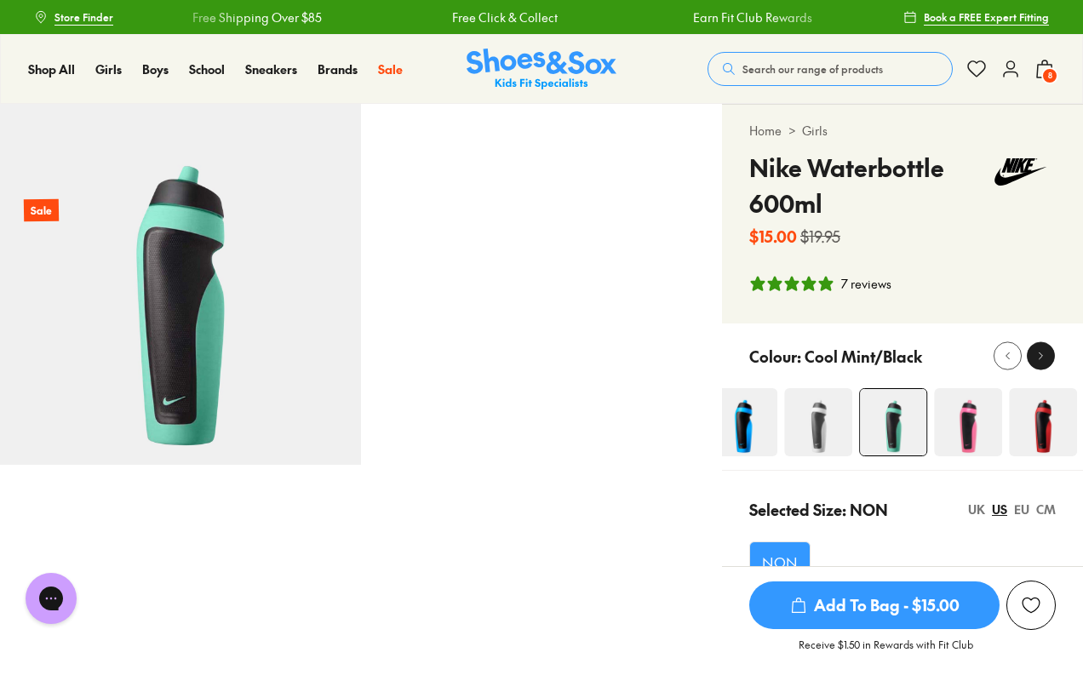
click at [1036, 358] on icon at bounding box center [1040, 356] width 13 height 13
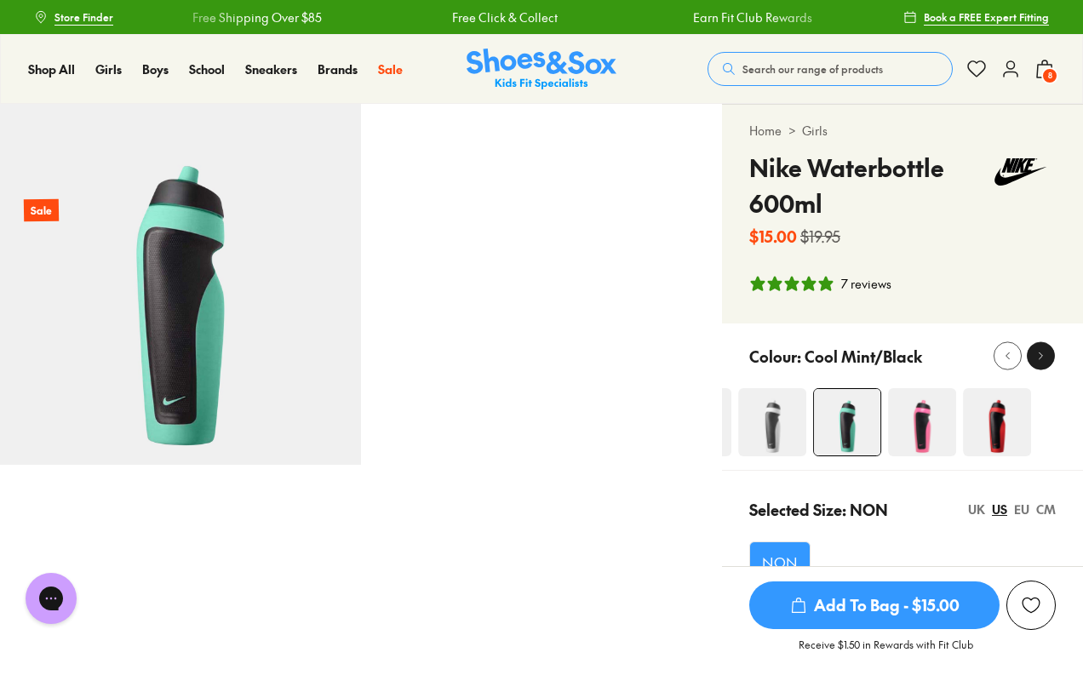
click at [1036, 358] on icon at bounding box center [1040, 356] width 13 height 13
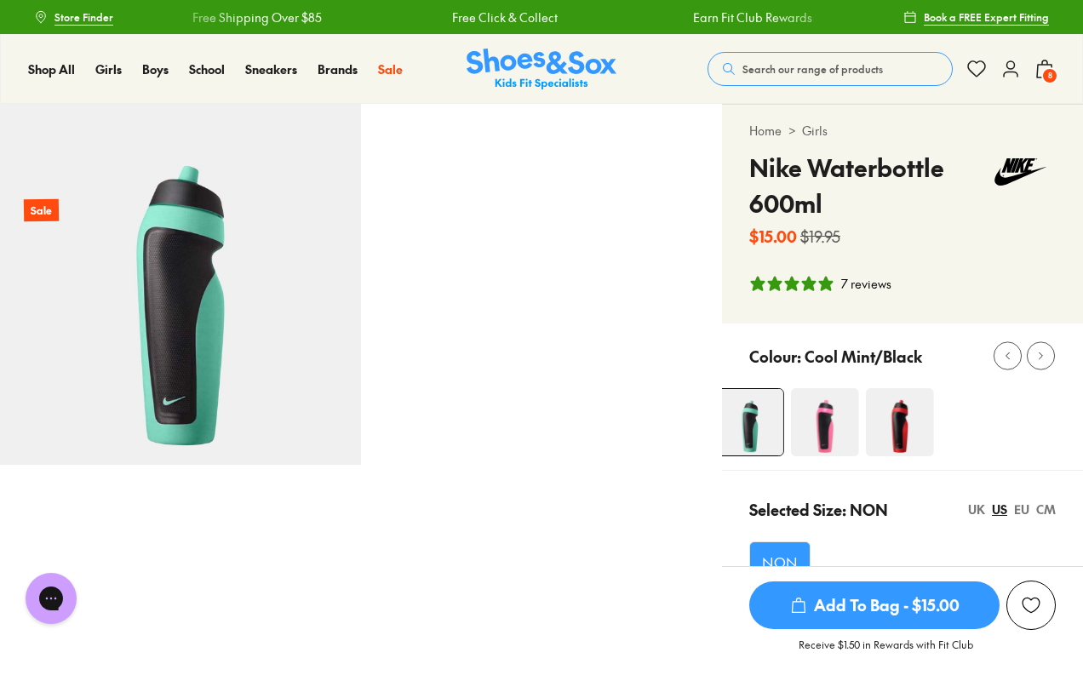
click at [901, 429] on img at bounding box center [900, 422] width 68 height 68
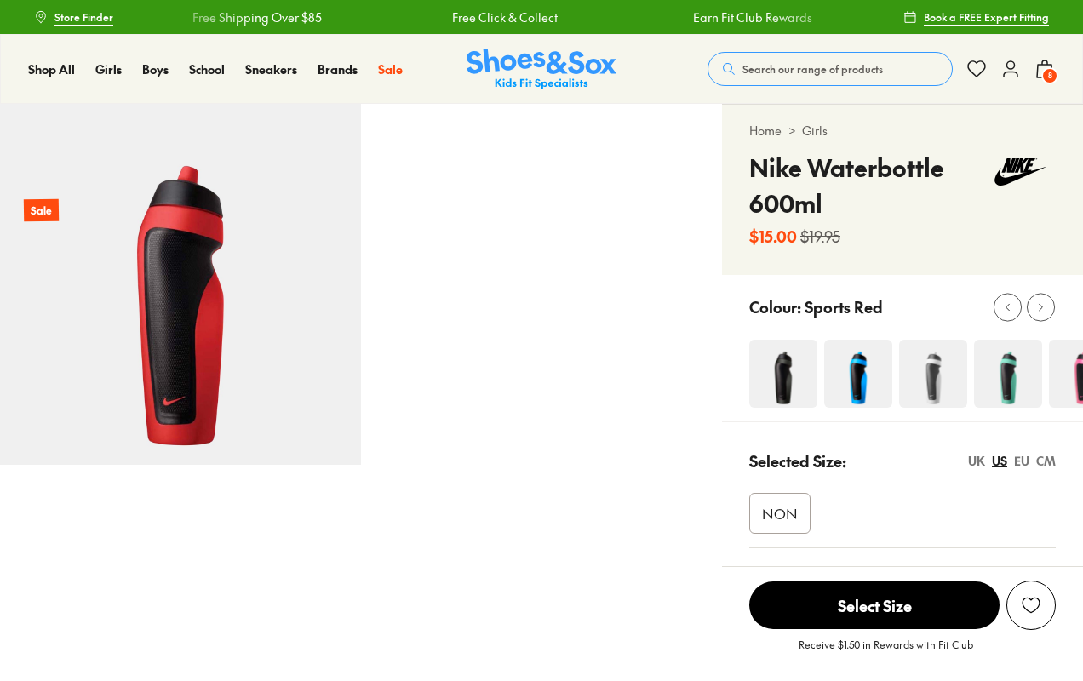
click at [774, 512] on span "NON" at bounding box center [780, 513] width 36 height 20
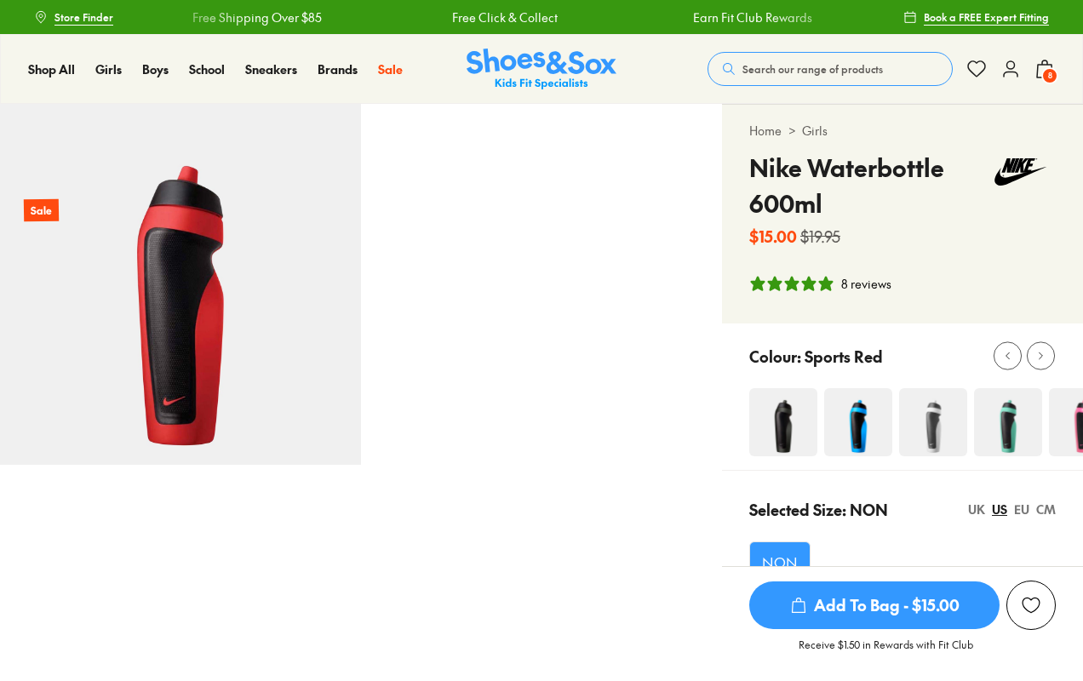
select select "*"
click at [856, 611] on span "Add To Bag - $15.00" at bounding box center [874, 605] width 250 height 48
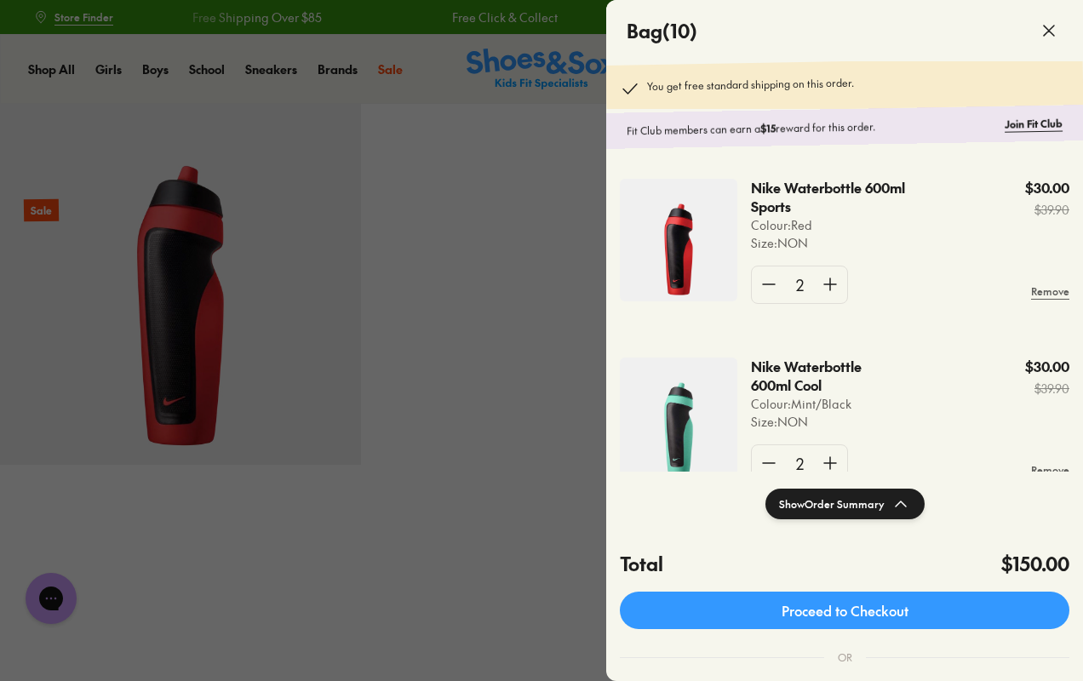
click at [502, 318] on div at bounding box center [541, 340] width 1083 height 681
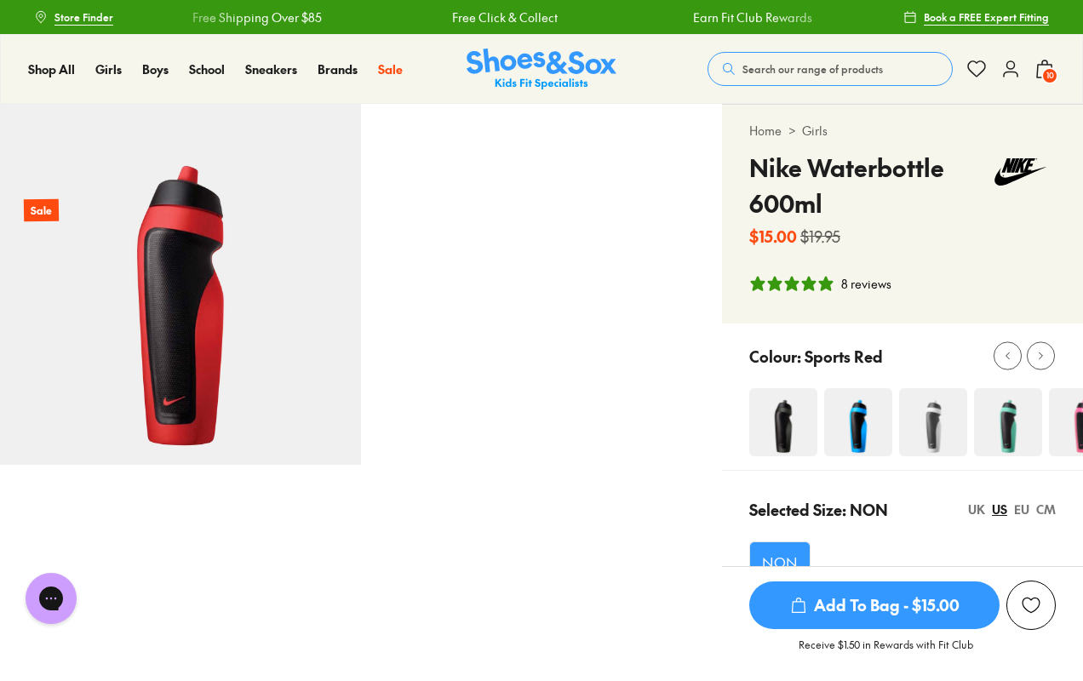
click at [1065, 426] on img at bounding box center [1083, 422] width 68 height 68
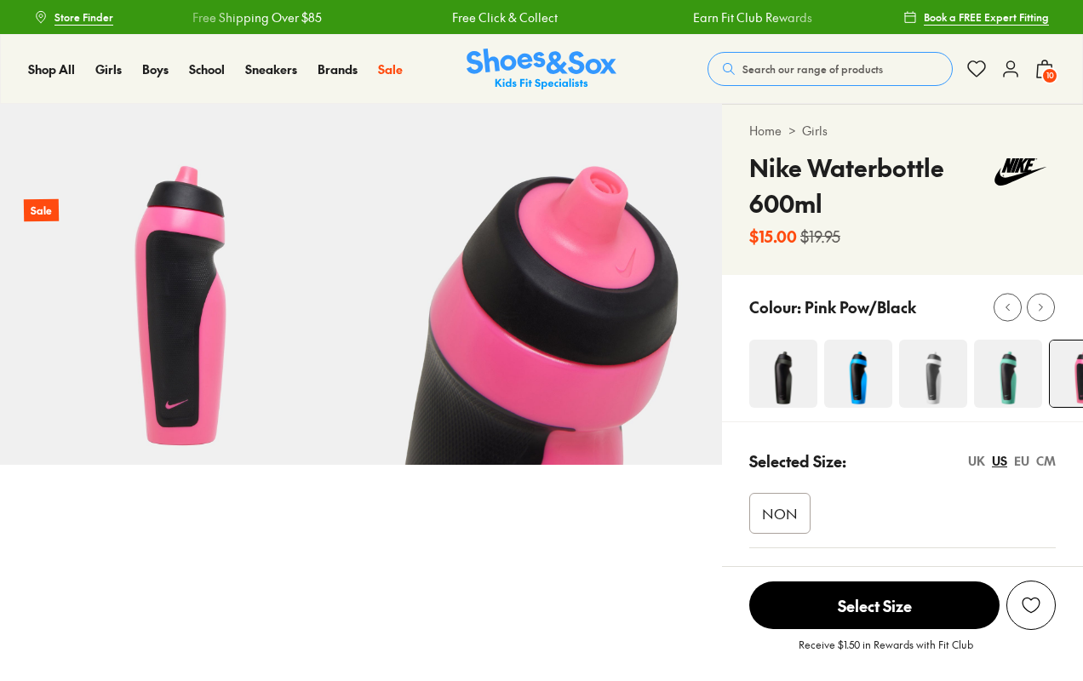
click at [787, 520] on span "NON" at bounding box center [780, 513] width 36 height 20
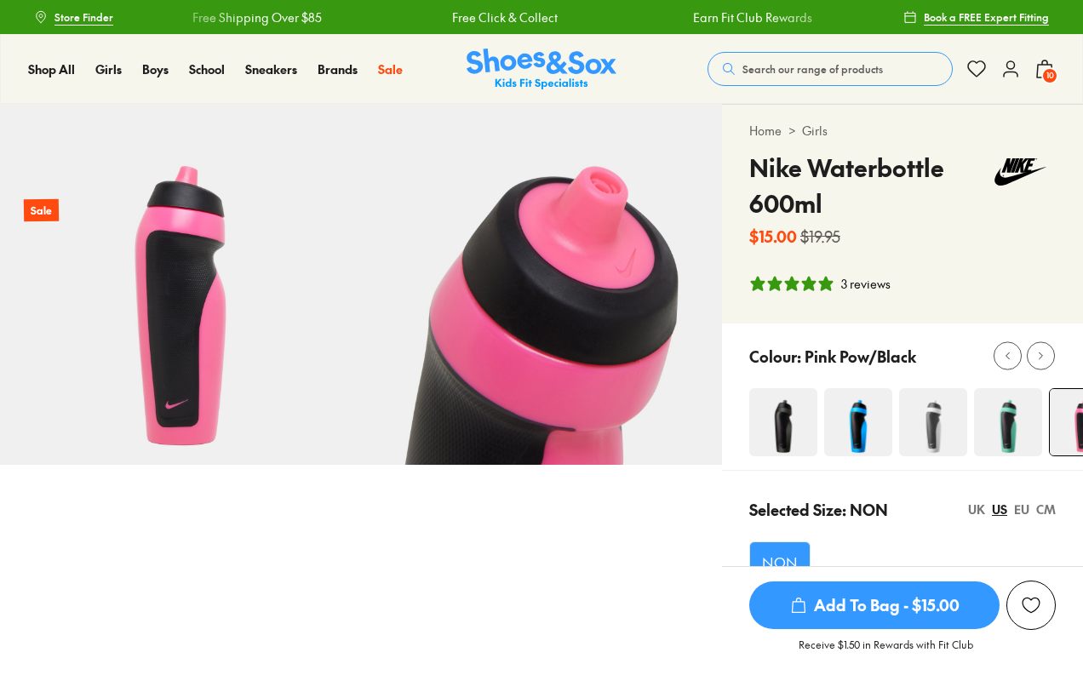
click at [873, 591] on span "Add To Bag - $15.00" at bounding box center [874, 605] width 250 height 48
select select "*"
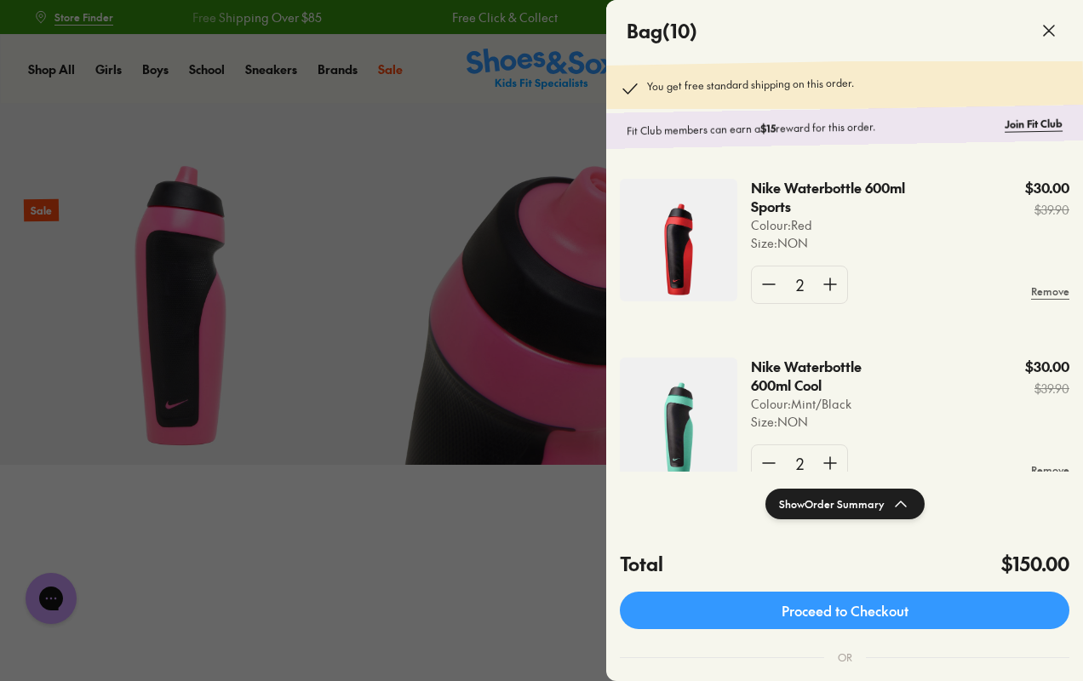
click at [449, 280] on div at bounding box center [541, 340] width 1083 height 681
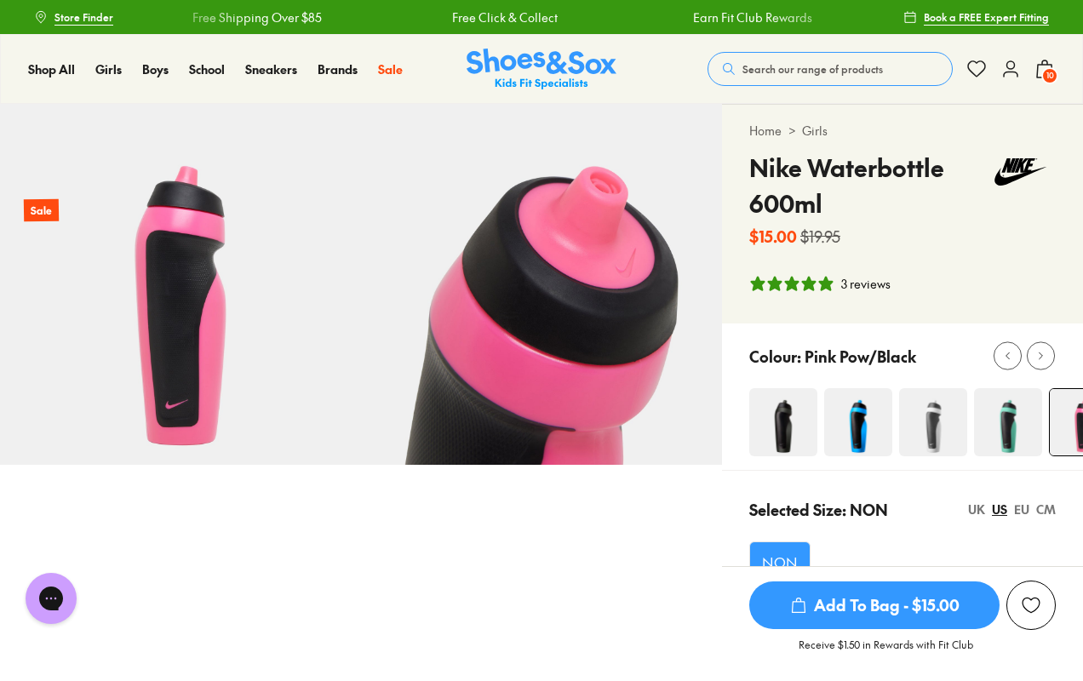
click at [890, 607] on span "Add To Bag - $15.00" at bounding box center [874, 605] width 250 height 48
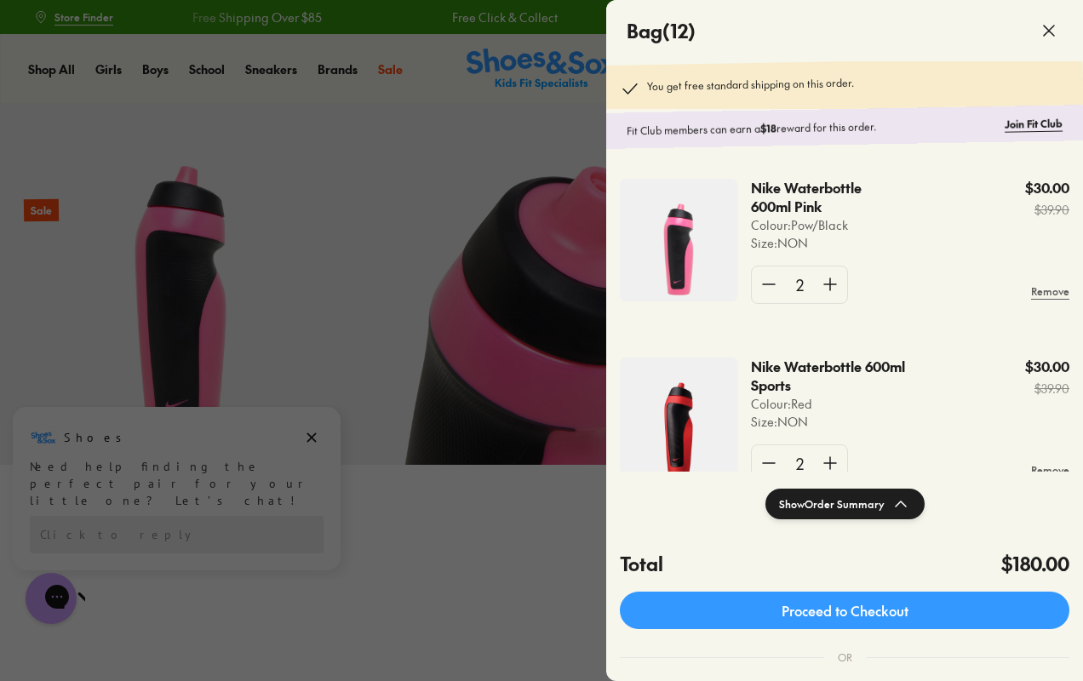
click at [423, 380] on div at bounding box center [541, 340] width 1083 height 681
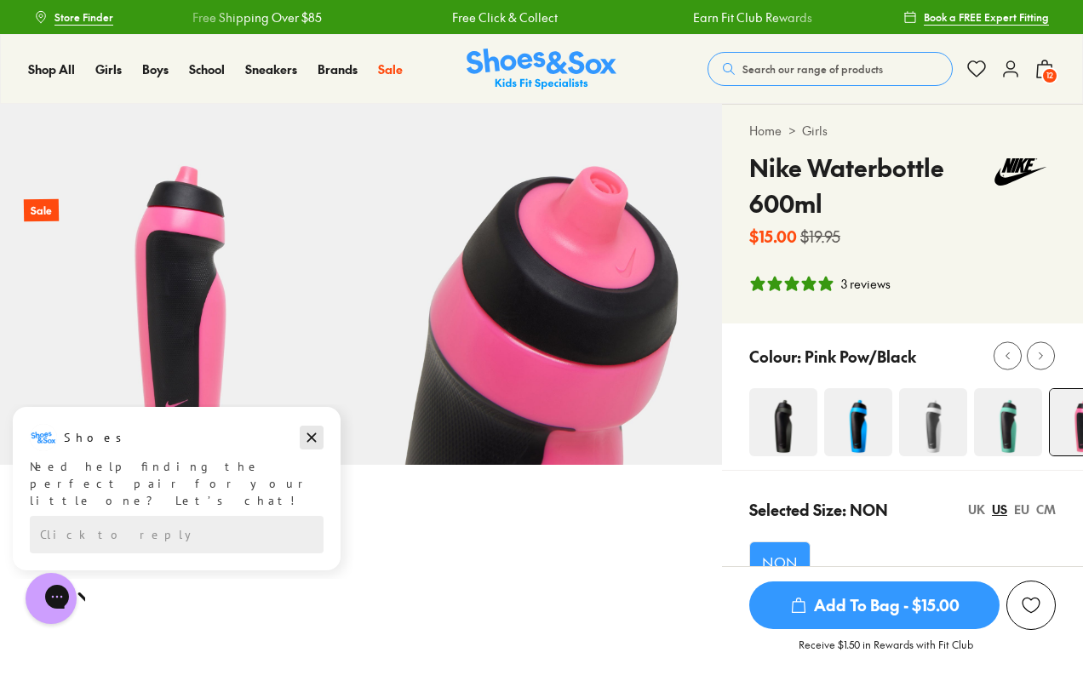
click at [304, 438] on icon "Dismiss campaign" at bounding box center [311, 437] width 17 height 20
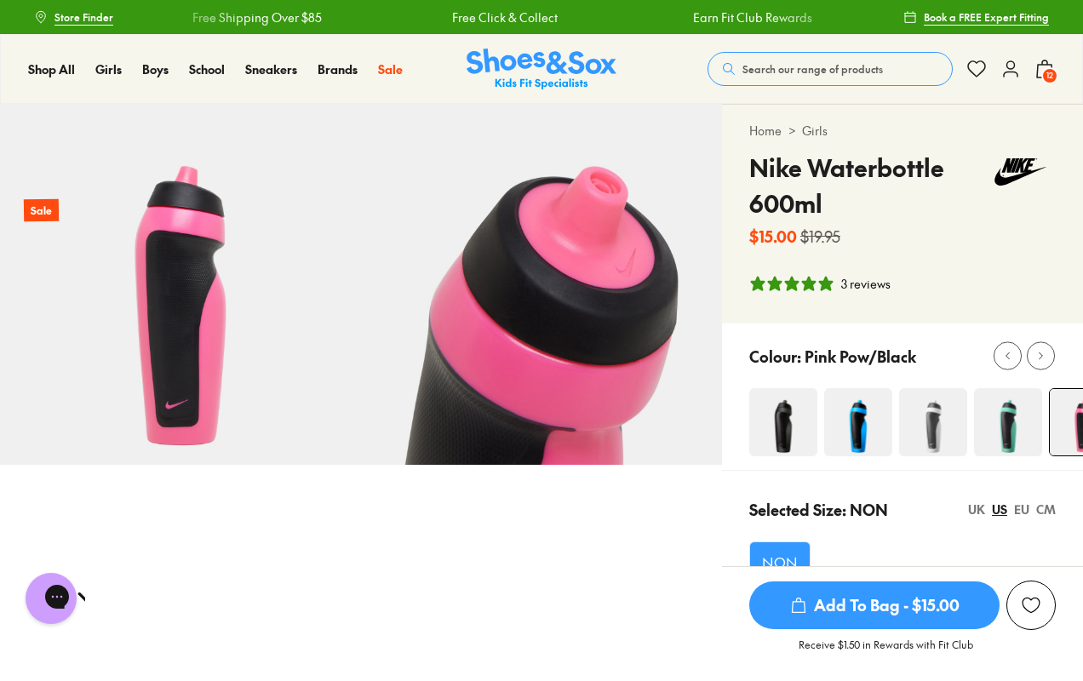
click at [1040, 74] on icon at bounding box center [1044, 69] width 20 height 20
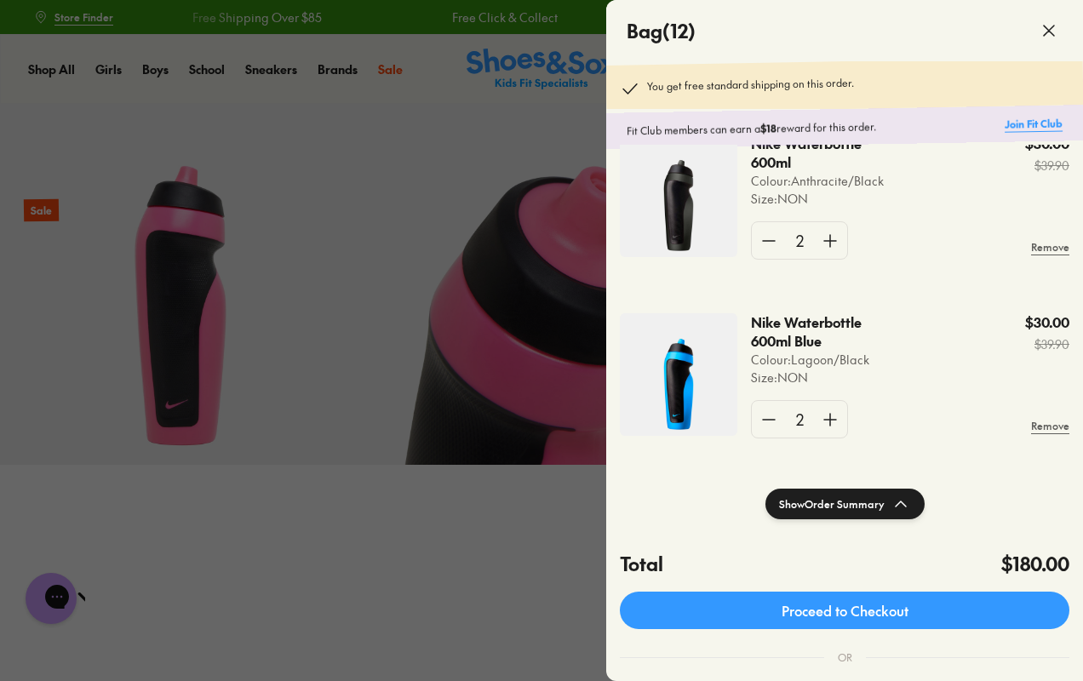
click at [1030, 122] on link "Join Fit Club" at bounding box center [1033, 124] width 58 height 16
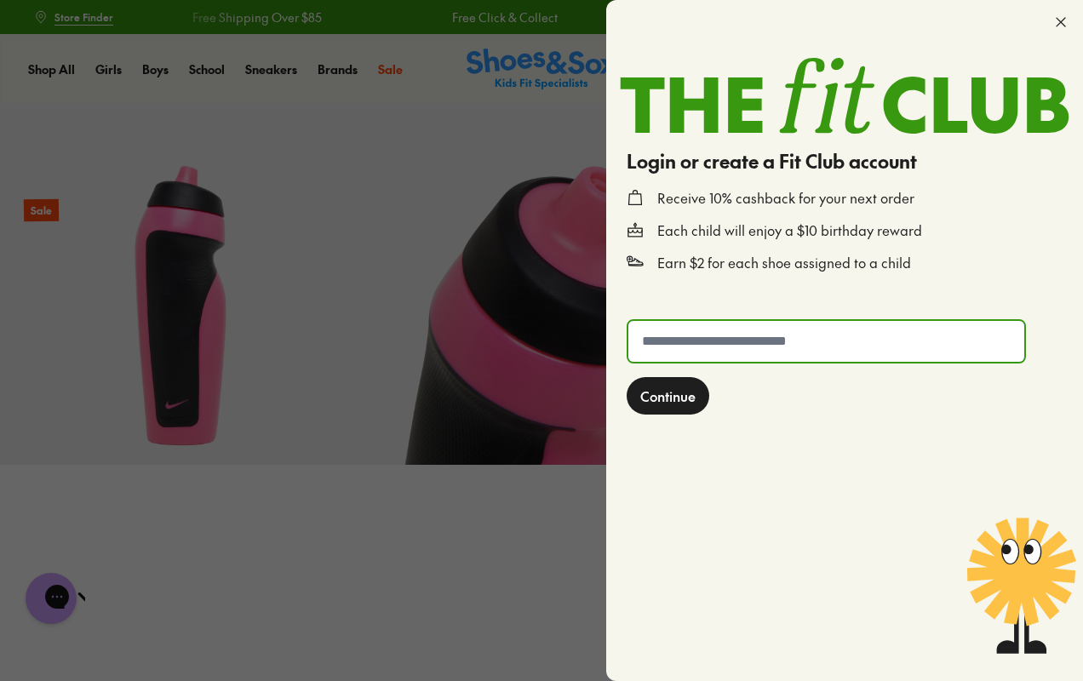
click at [687, 342] on input "text" at bounding box center [826, 341] width 396 height 41
click at [709, 341] on input "**********" at bounding box center [826, 341] width 396 height 41
type input "**********"
click at [674, 401] on span "Continue" at bounding box center [667, 396] width 55 height 20
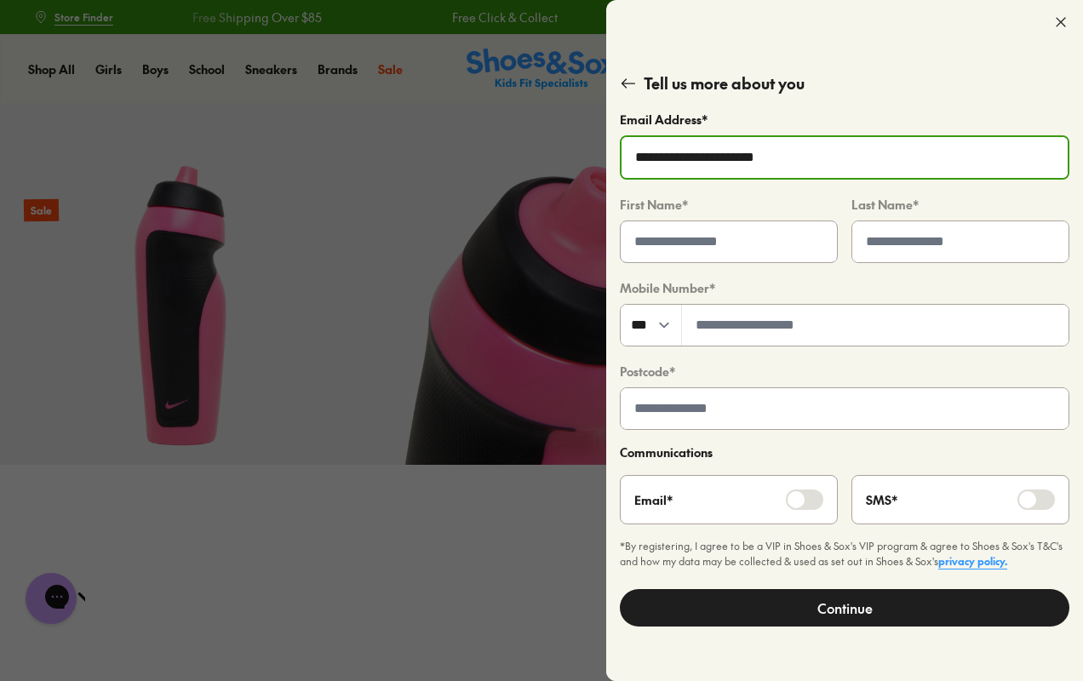
click at [693, 233] on input "text" at bounding box center [729, 241] width 216 height 41
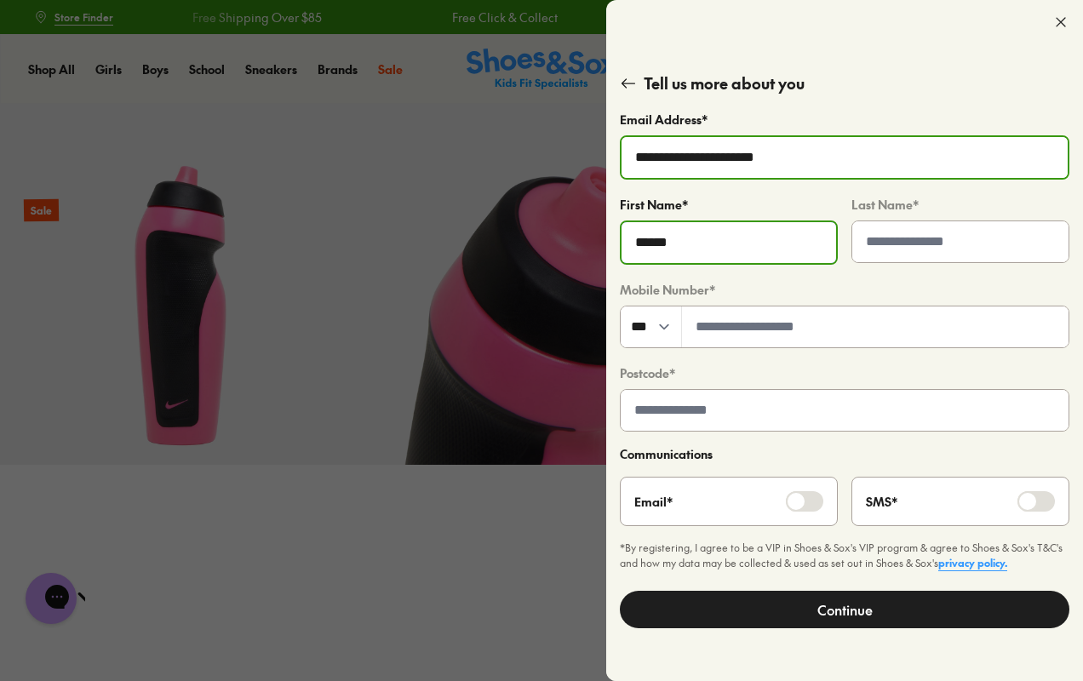
type input "******"
click at [898, 243] on input "text" at bounding box center [960, 242] width 215 height 41
type input "****"
click at [792, 318] on input "tel" at bounding box center [875, 326] width 386 height 41
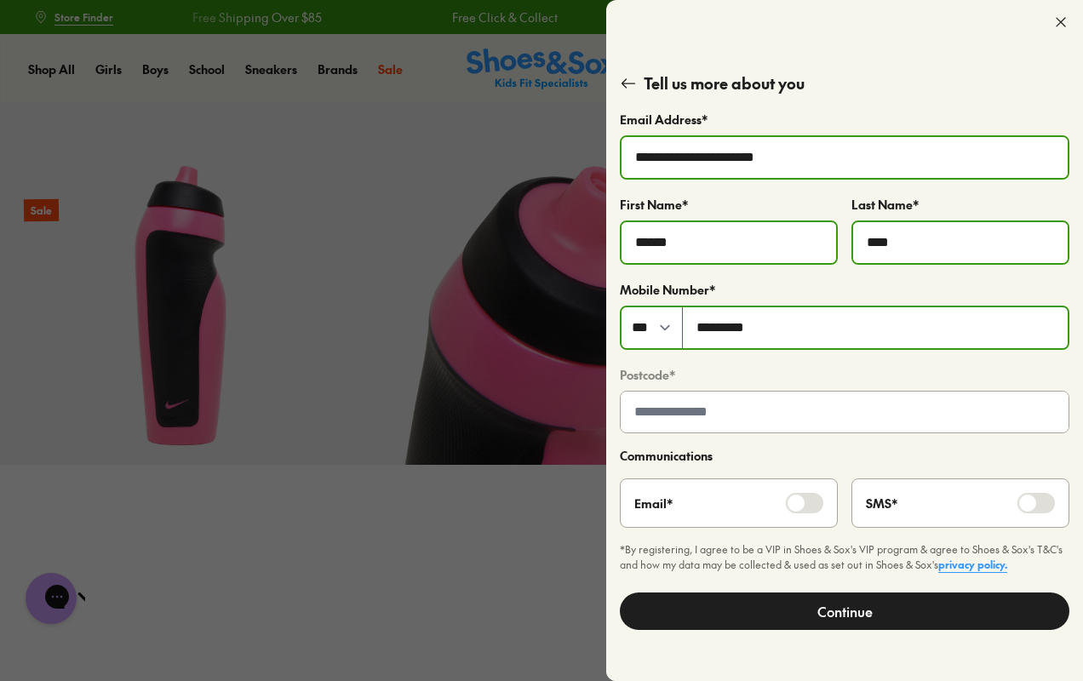
type input "*********"
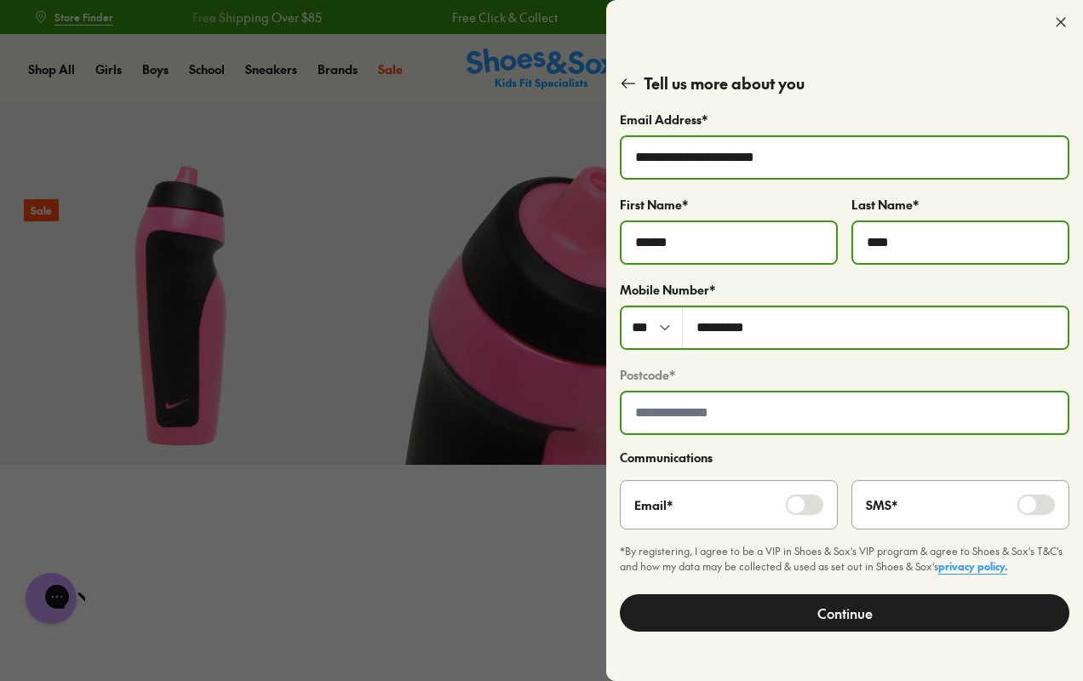
click at [743, 401] on input "text" at bounding box center [844, 412] width 446 height 41
type input "****"
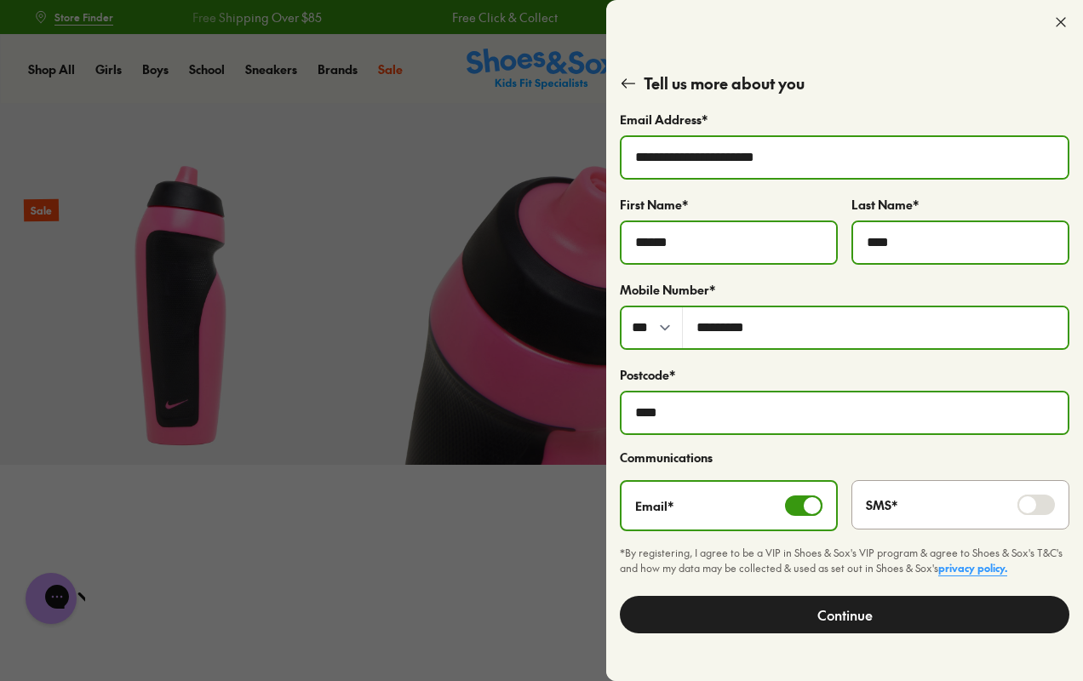
click at [841, 621] on button "Continue" at bounding box center [844, 614] width 449 height 37
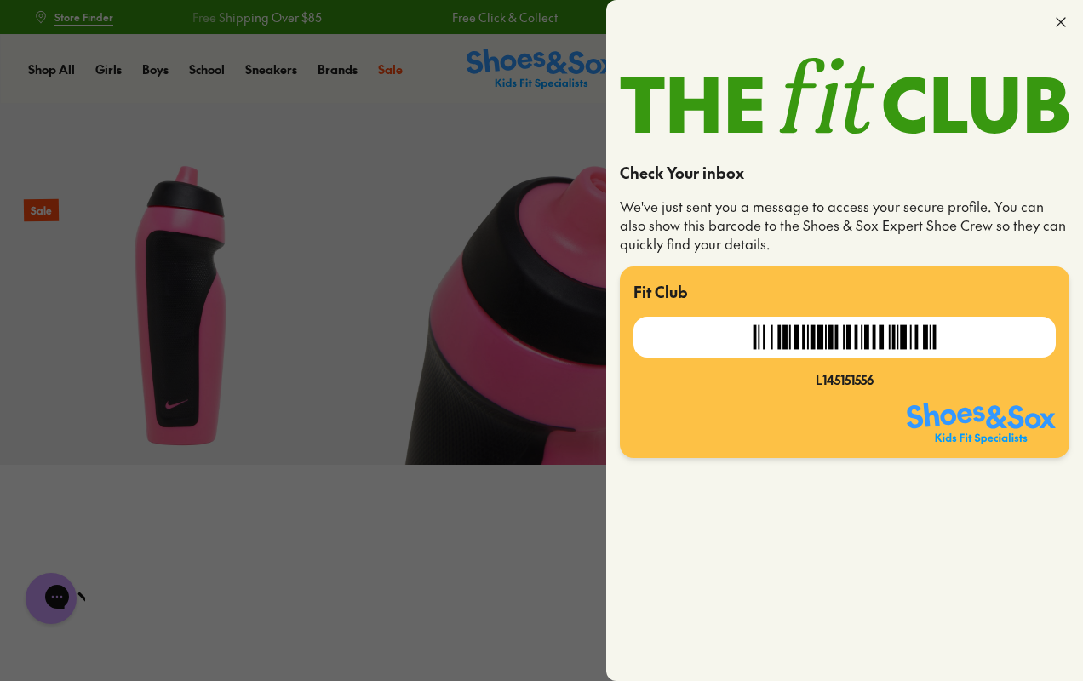
click at [1061, 26] on icon at bounding box center [1060, 22] width 17 height 17
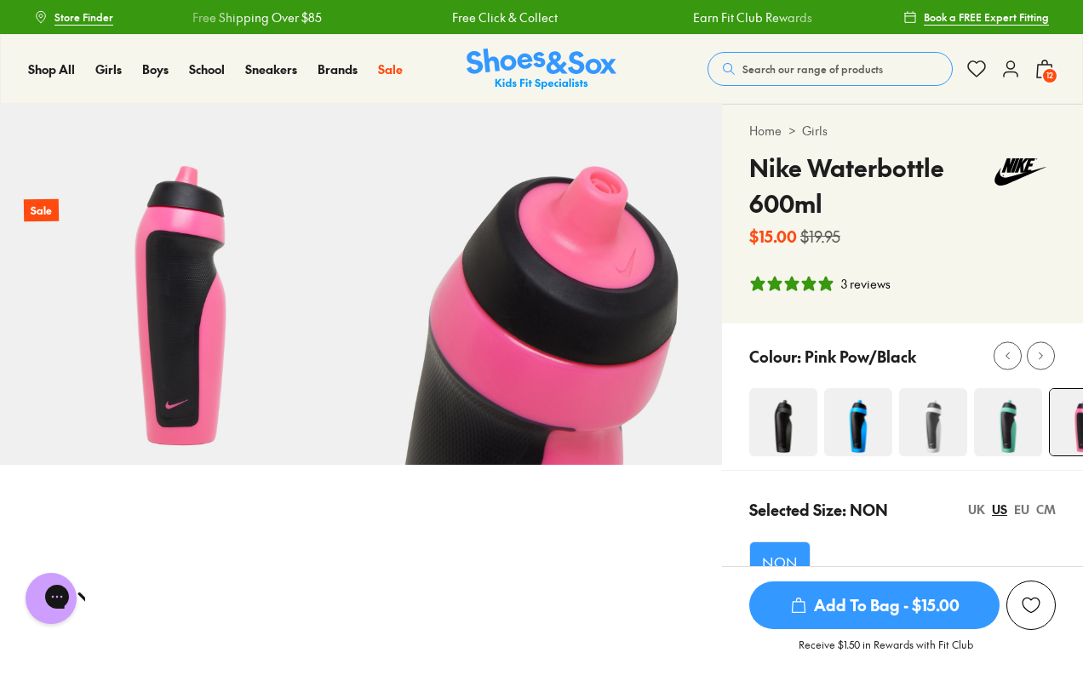
click at [1042, 73] on span "12" at bounding box center [1049, 75] width 17 height 17
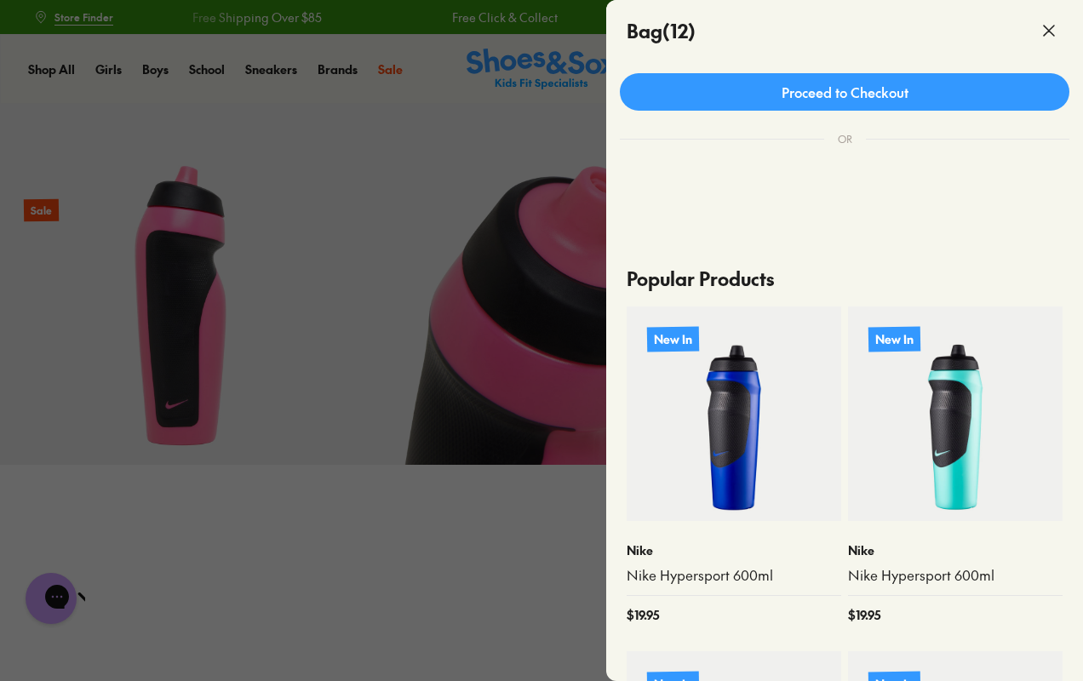
scroll to position [212, 0]
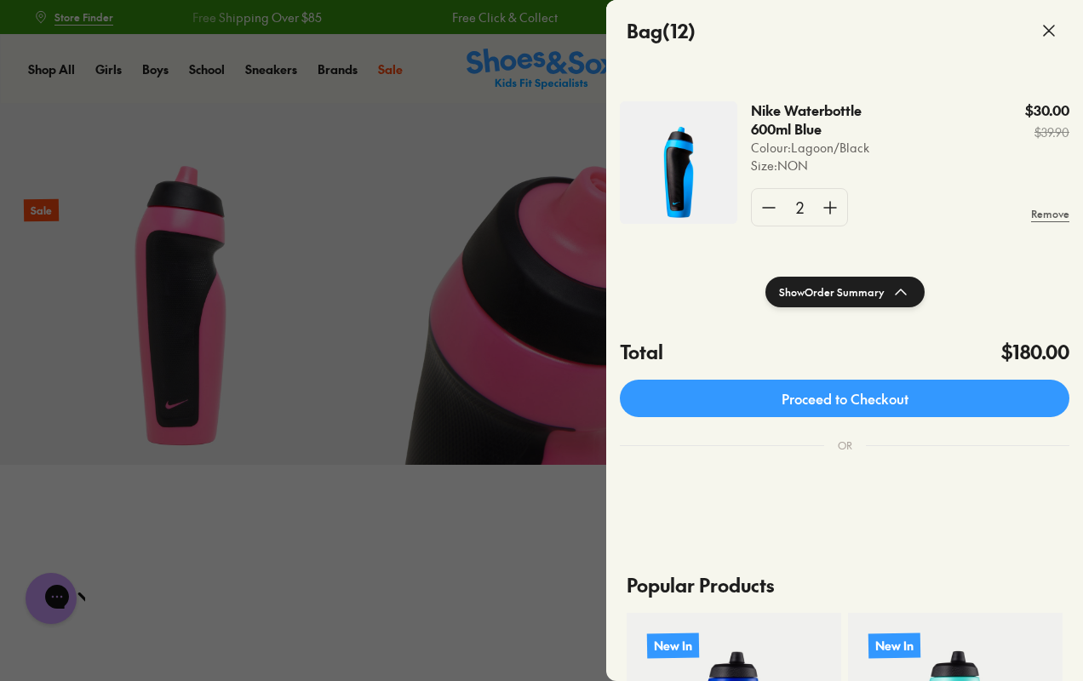
click at [850, 290] on button "Show Order Summary" at bounding box center [844, 292] width 159 height 31
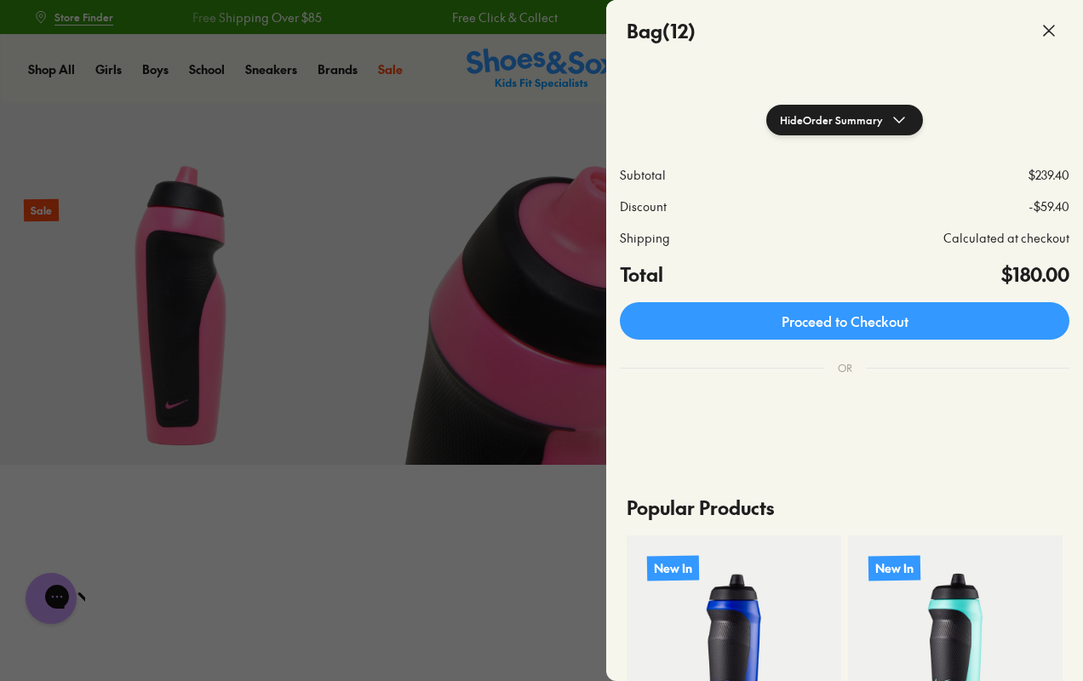
scroll to position [364, 0]
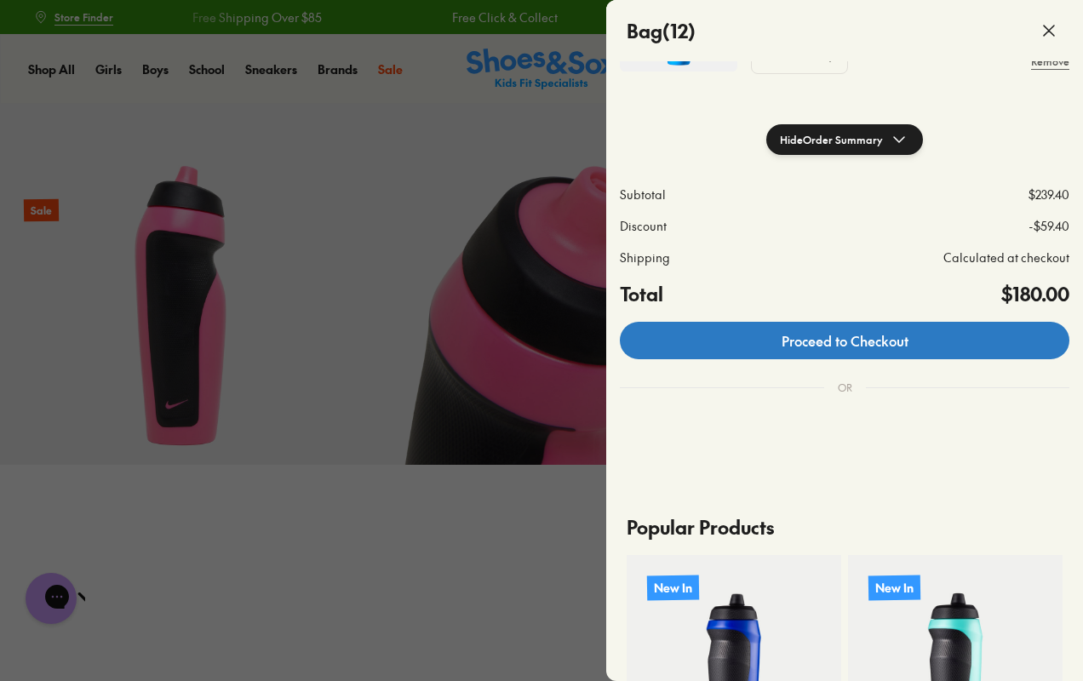
click at [850, 339] on link "Proceed to Checkout" at bounding box center [844, 340] width 449 height 37
